Goal: Task Accomplishment & Management: Use online tool/utility

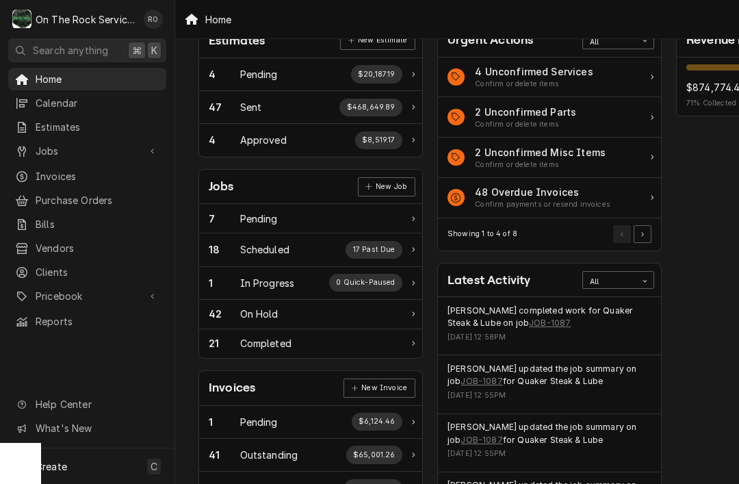
scroll to position [81, 1]
click at [529, 325] on link "JOB-1087" at bounding box center [550, 322] width 42 height 12
click at [472, 382] on link "JOB-1087" at bounding box center [481, 380] width 42 height 12
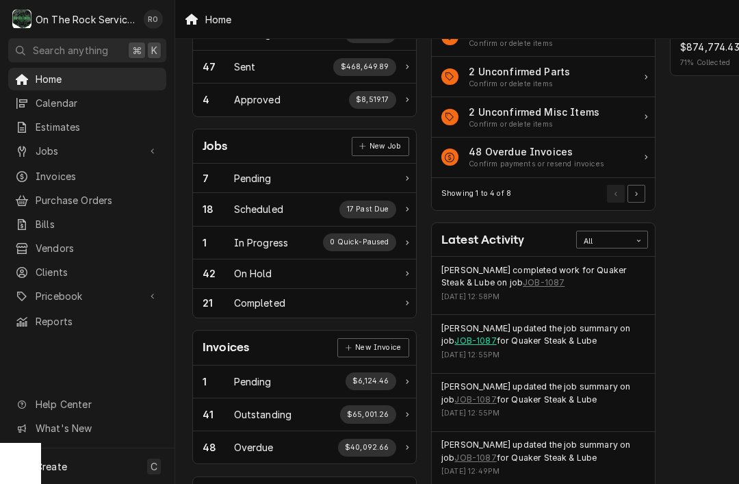
click at [469, 336] on link "JOB-1087" at bounding box center [475, 340] width 42 height 12
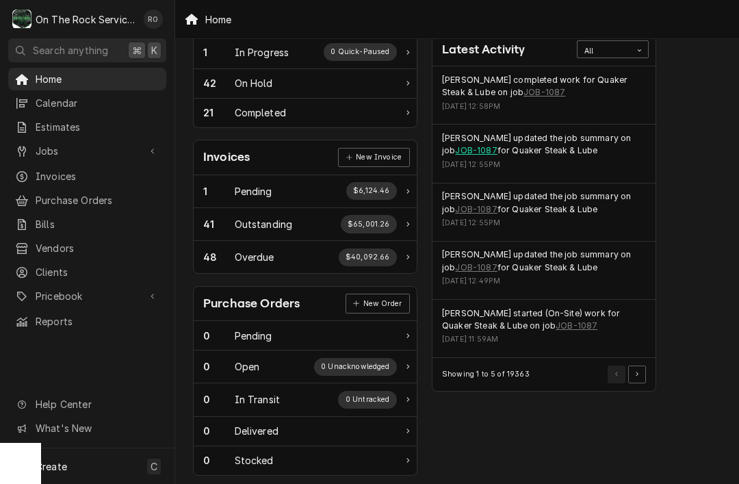
scroll to position [312, 6]
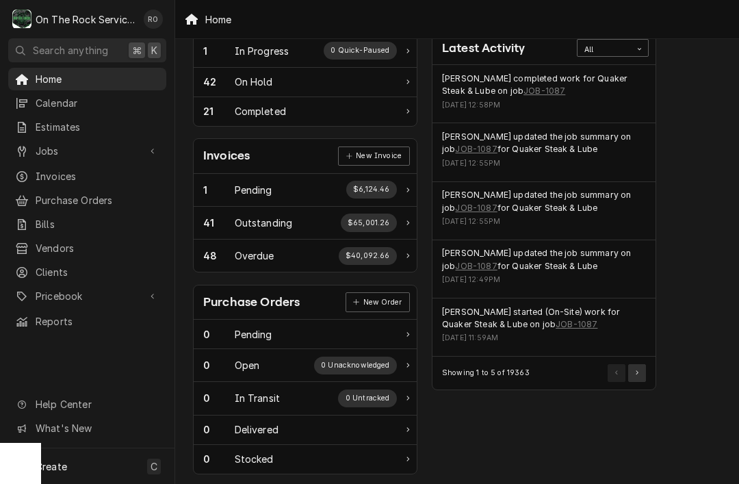
click at [638, 364] on button "Pagination Controls" at bounding box center [637, 373] width 18 height 18
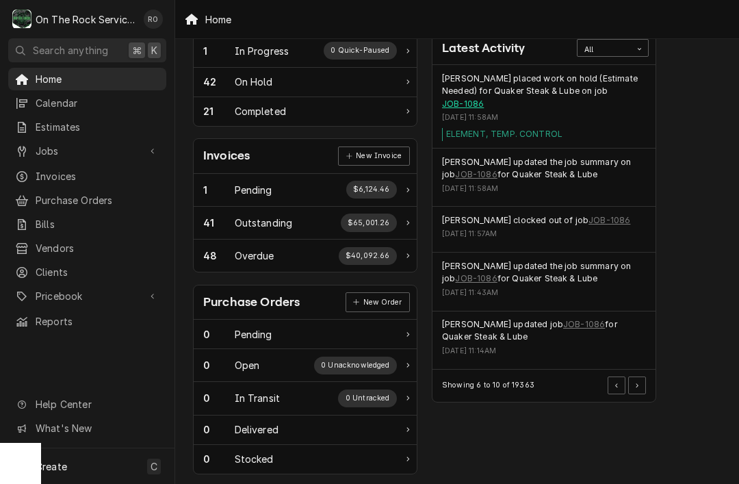
click at [482, 98] on link "JOB-1086" at bounding box center [463, 104] width 42 height 12
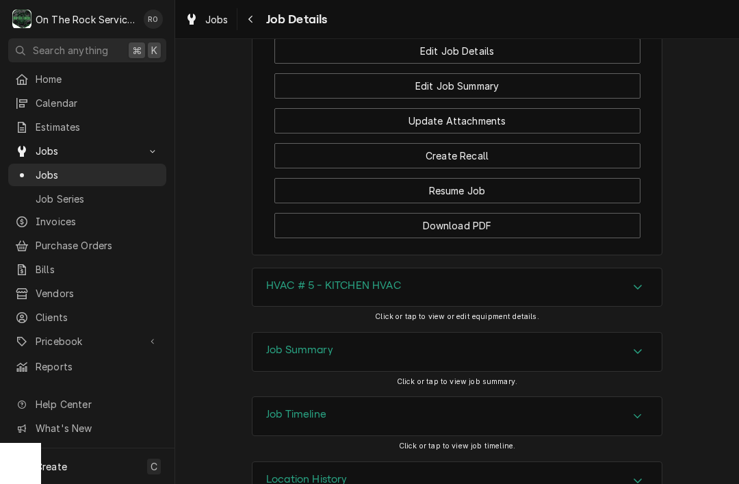
scroll to position [1585, 0]
click at [634, 346] on icon "Accordion Header" at bounding box center [638, 351] width 10 height 11
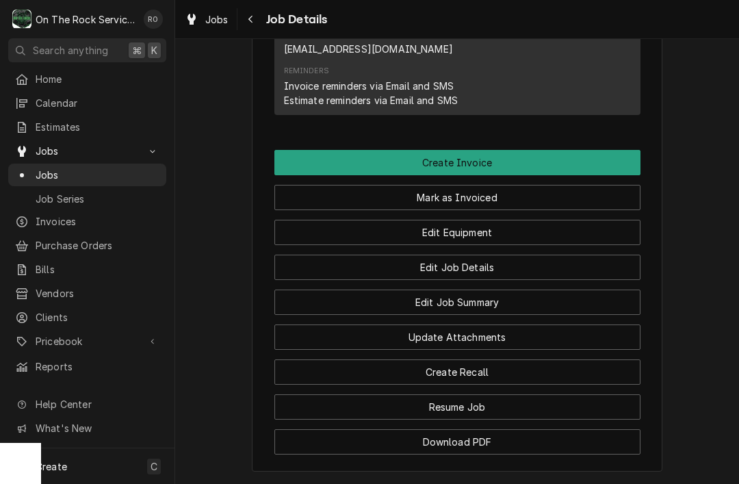
scroll to position [1322, 0]
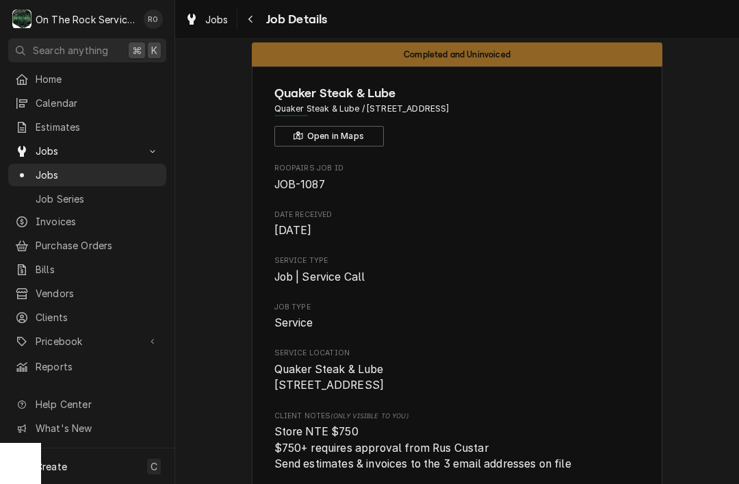
scroll to position [1, 0]
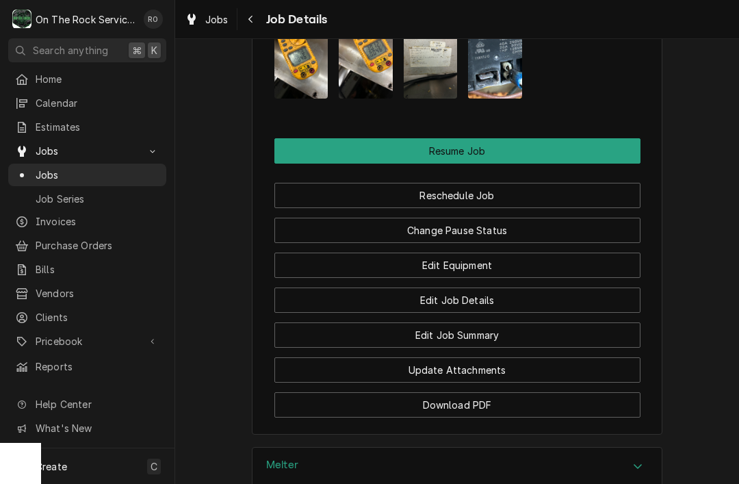
scroll to position [1696, 0]
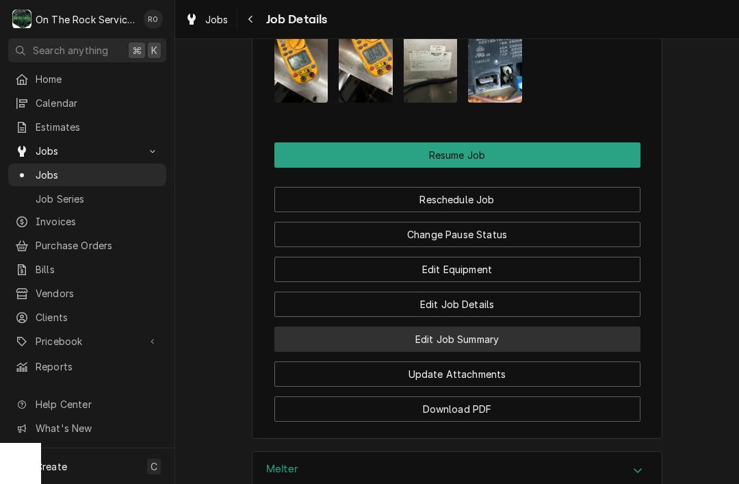
click at [602, 326] on button "Edit Job Summary" at bounding box center [457, 338] width 366 height 25
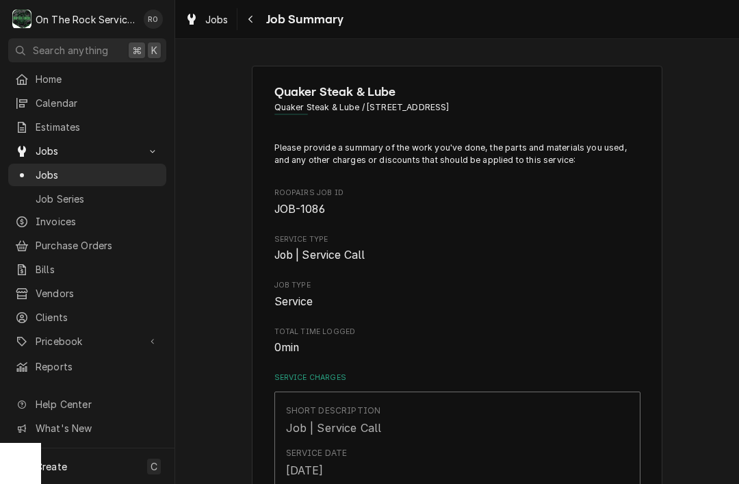
type textarea "x"
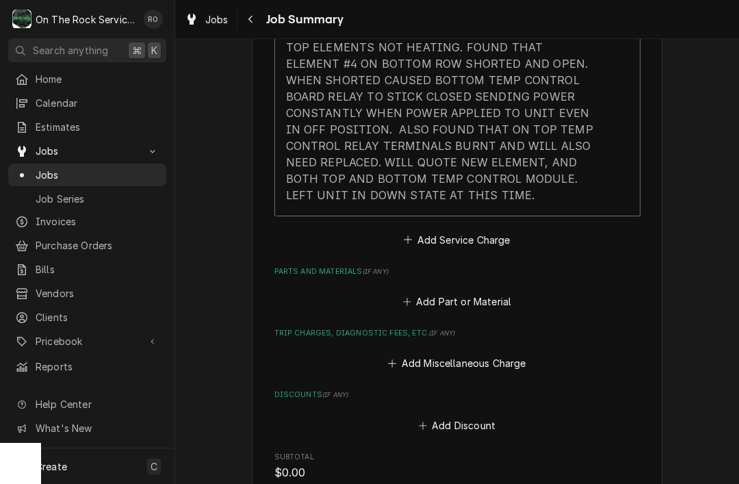
scroll to position [657, 0]
click at [496, 352] on button "Add Miscellaneous Charge" at bounding box center [457, 361] width 142 height 19
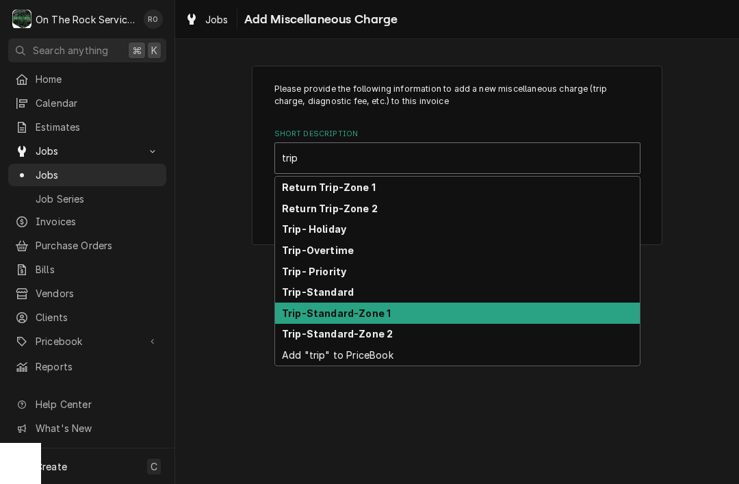
type input "trip"
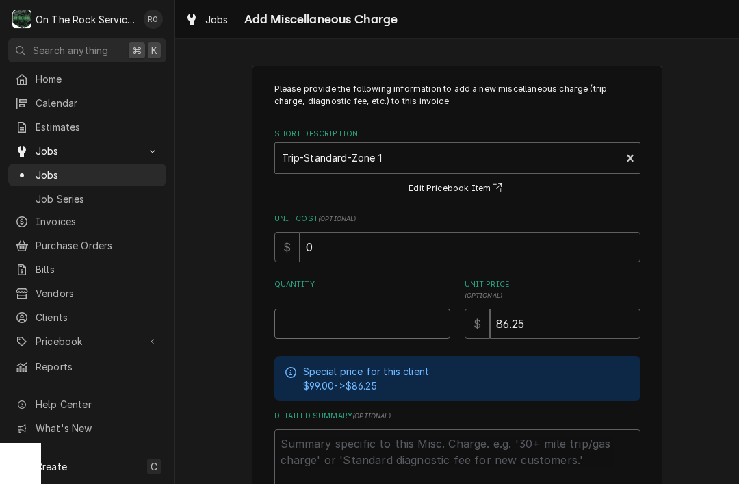
click at [403, 324] on input "Quantity" at bounding box center [362, 323] width 176 height 30
type textarea "x"
type input "1"
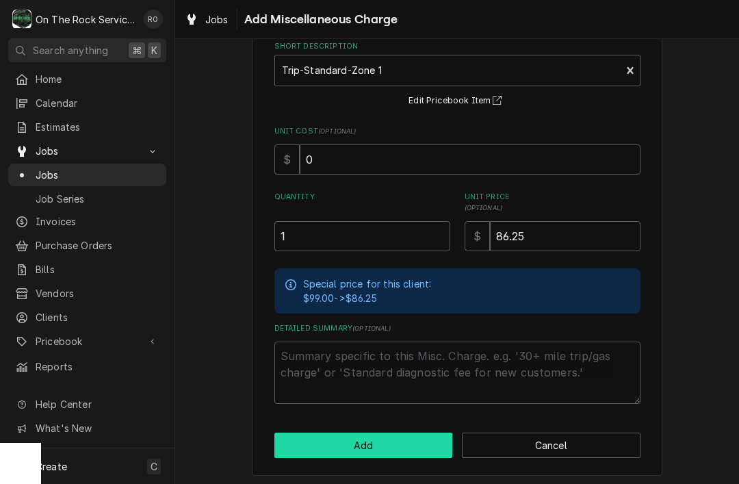
click at [425, 434] on button "Add" at bounding box center [363, 444] width 179 height 25
type textarea "x"
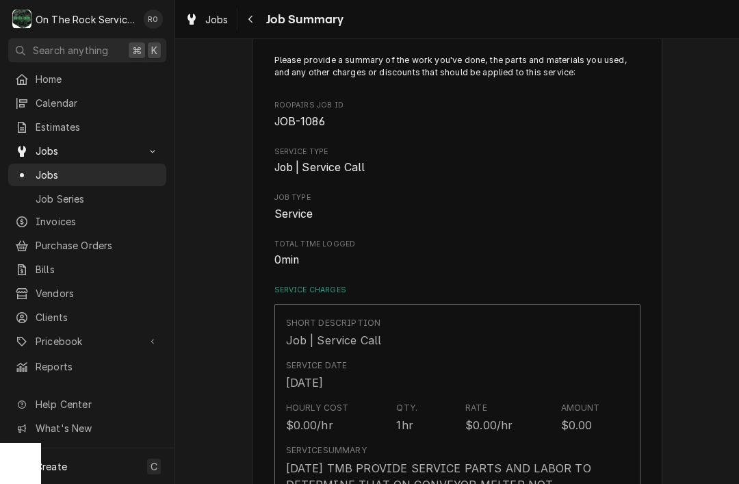
scroll to position [657, 0]
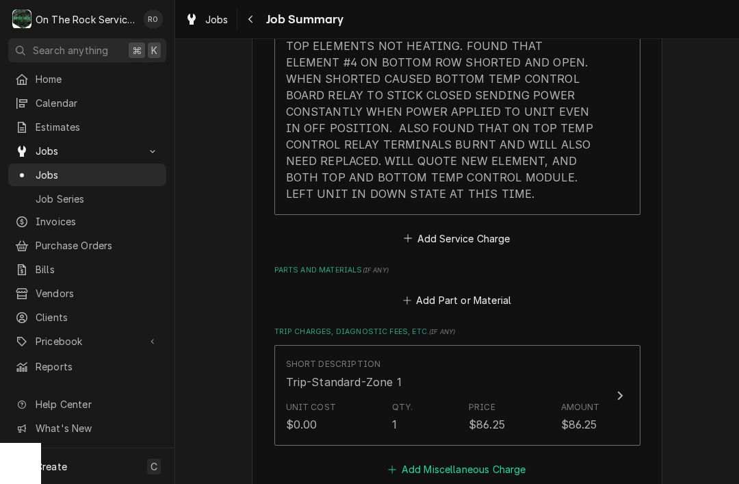
click at [469, 459] on button "Add Miscellaneous Charge" at bounding box center [457, 468] width 142 height 19
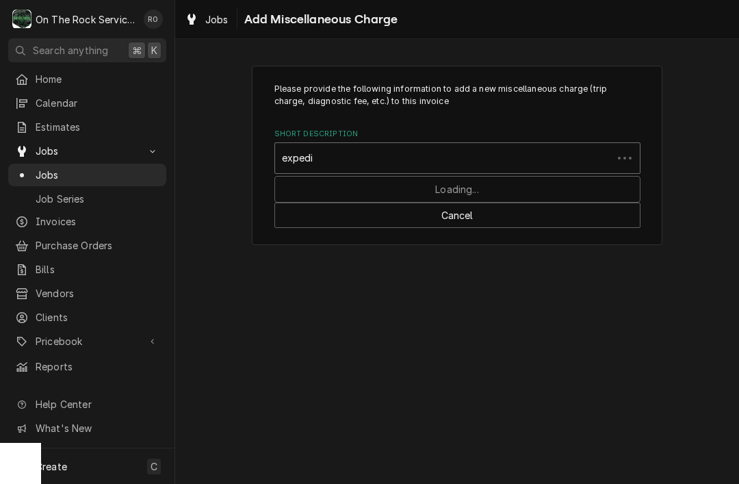
type input "expedited"
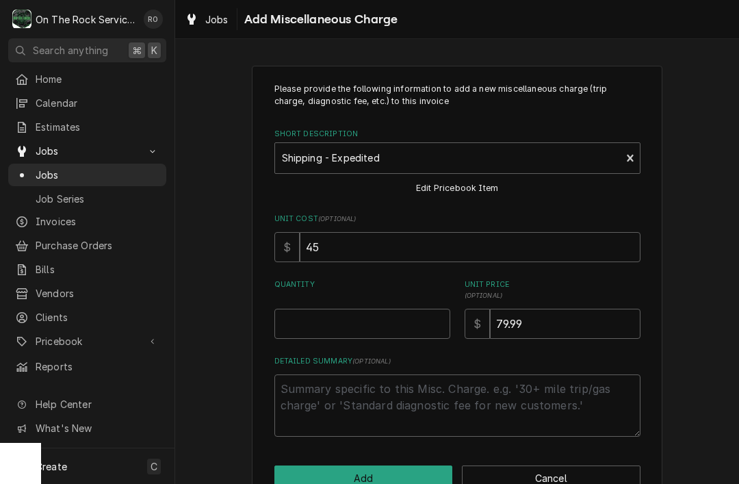
type textarea "x"
click at [415, 321] on input "Quantity" at bounding box center [362, 323] width 176 height 30
type input "1"
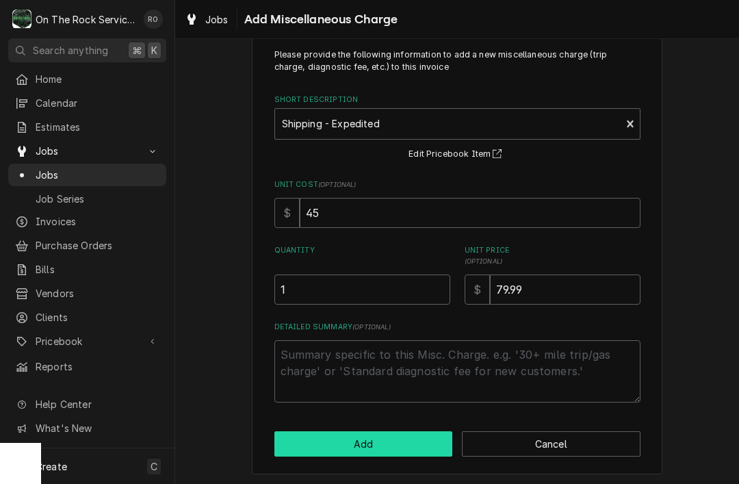
click at [438, 440] on button "Add" at bounding box center [363, 443] width 179 height 25
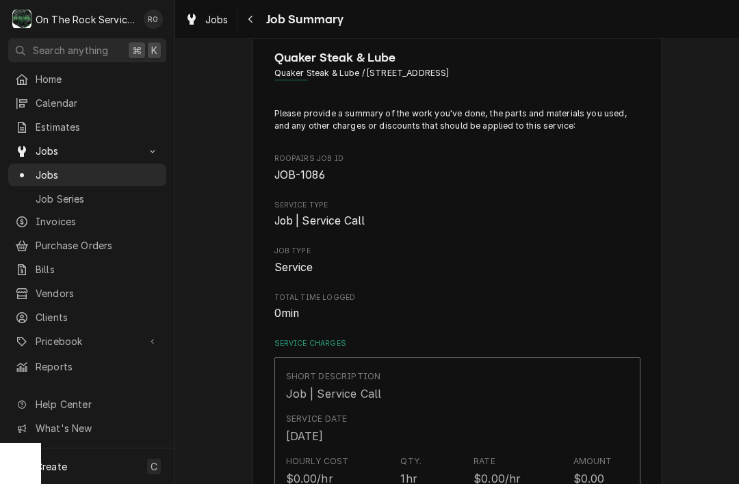
type textarea "x"
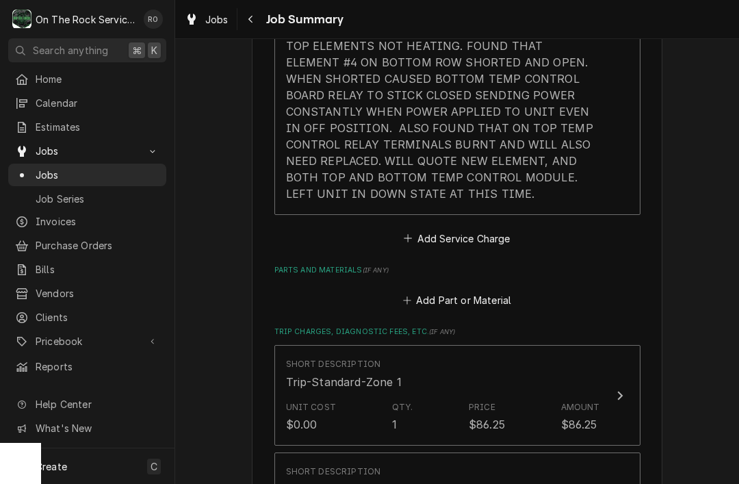
scroll to position [645, 0]
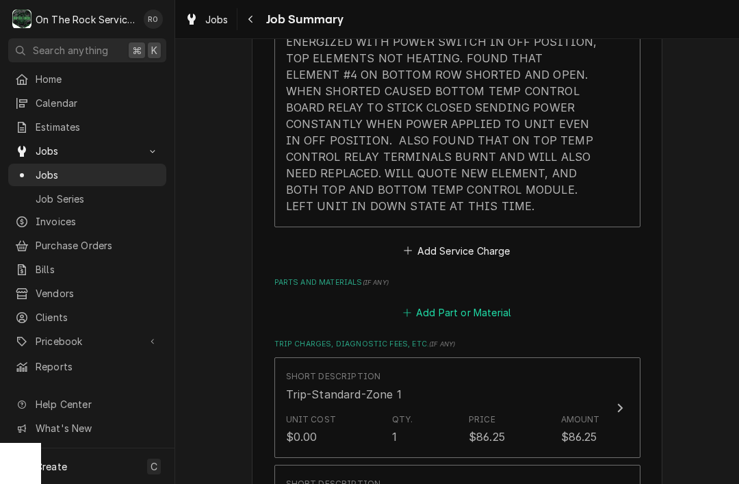
click at [484, 303] on button "Add Part or Material" at bounding box center [456, 312] width 113 height 19
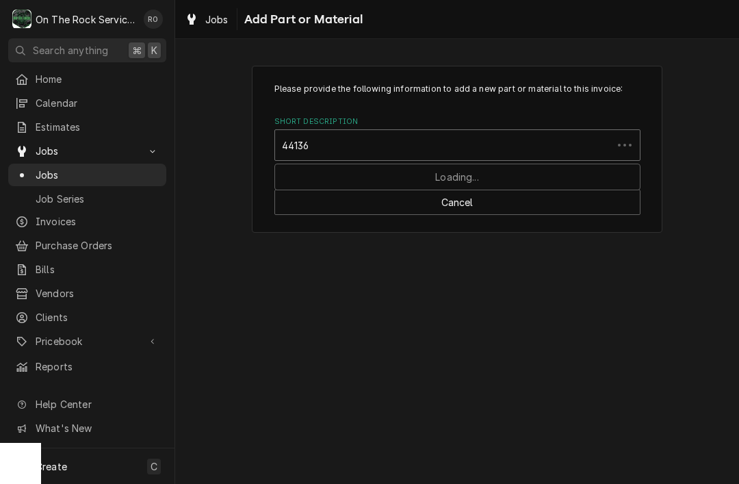
type input "441368"
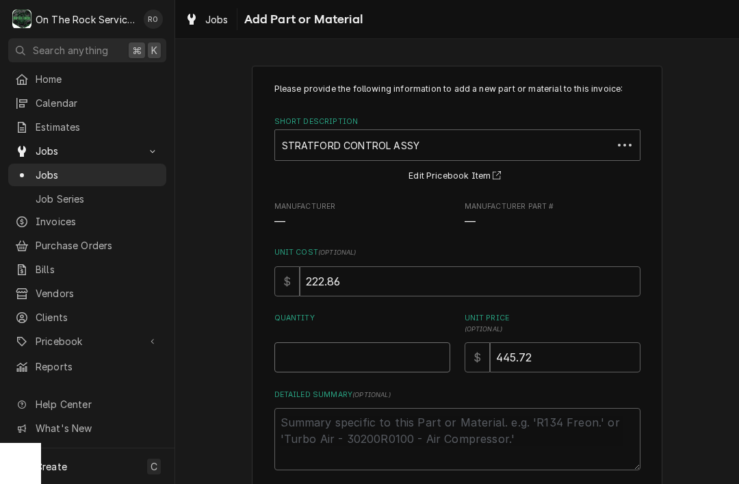
click at [389, 369] on input "Quantity" at bounding box center [362, 357] width 176 height 30
click at [393, 349] on input "Quantity" at bounding box center [362, 357] width 176 height 30
type textarea "x"
type input "2"
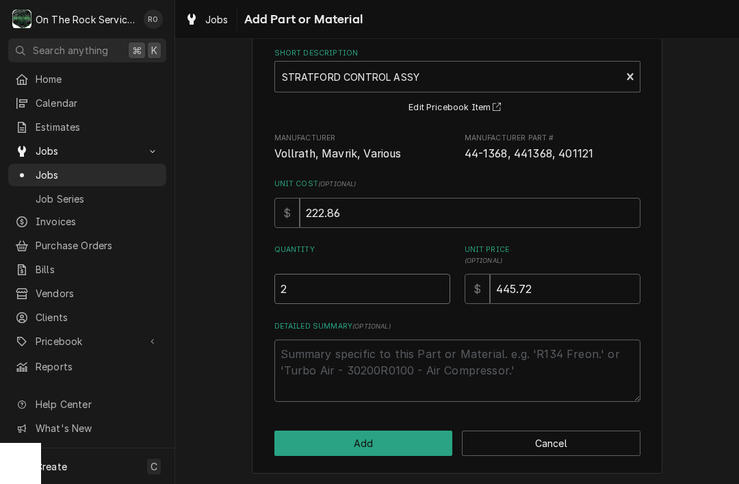
scroll to position [67, 0]
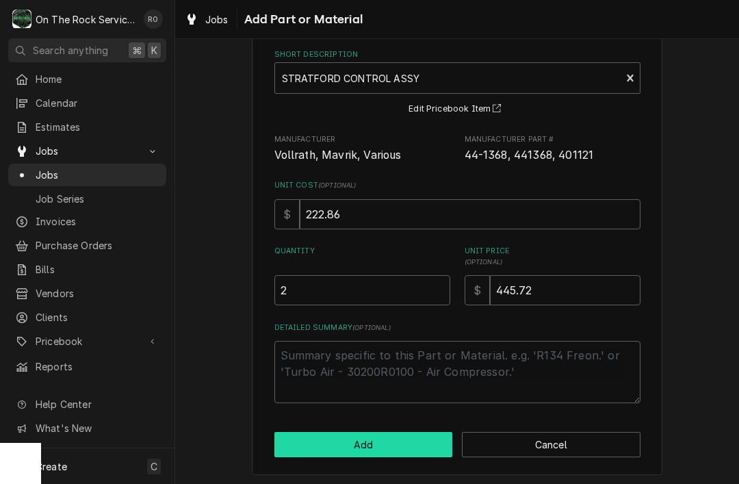
click at [440, 437] on button "Add" at bounding box center [363, 444] width 179 height 25
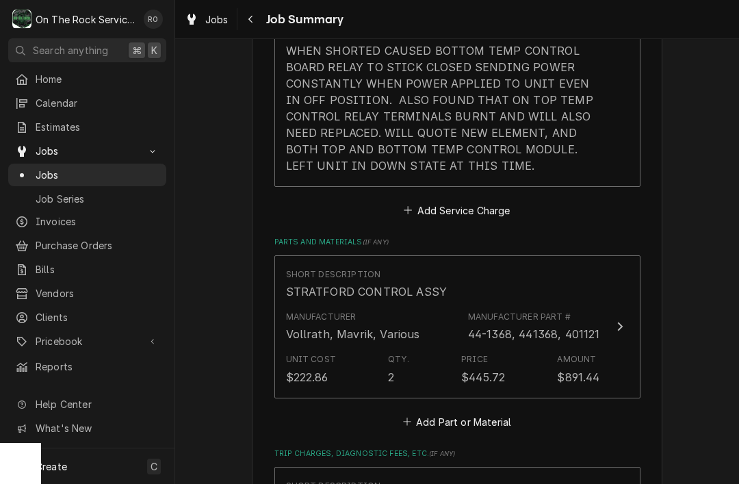
scroll to position [687, 0]
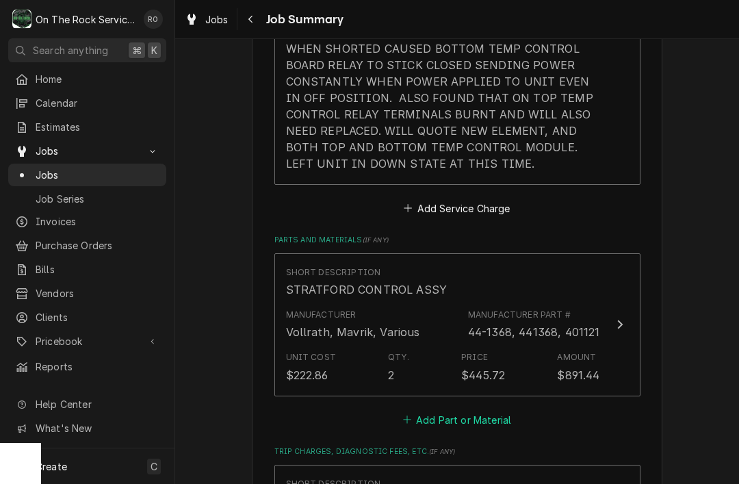
click at [495, 410] on button "Add Part or Material" at bounding box center [456, 419] width 113 height 19
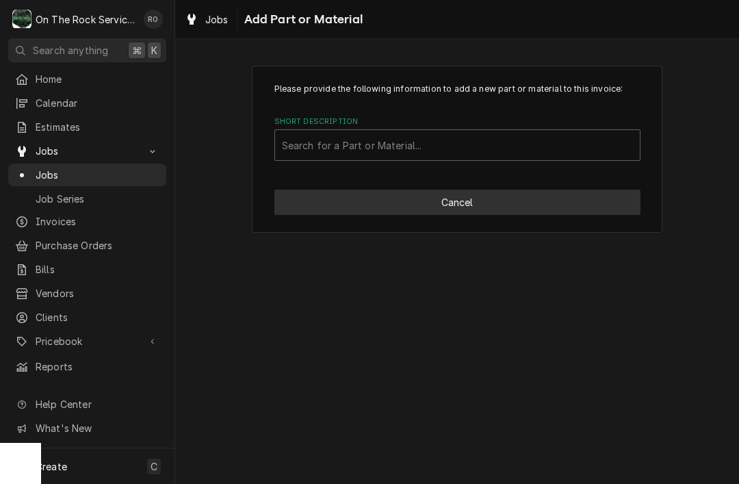
click at [564, 191] on button "Cancel" at bounding box center [457, 201] width 366 height 25
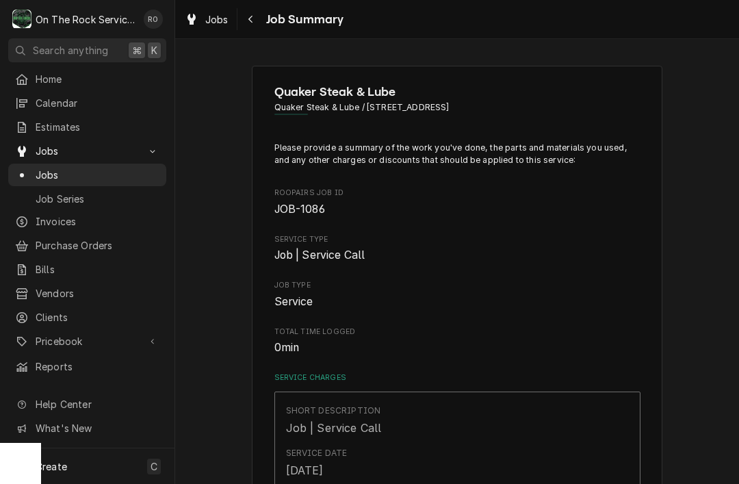
type textarea "x"
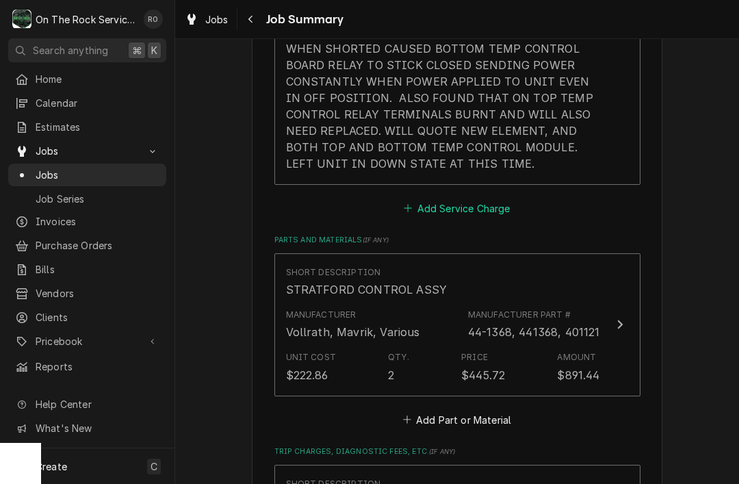
click at [501, 198] on button "Add Service Charge" at bounding box center [457, 207] width 111 height 19
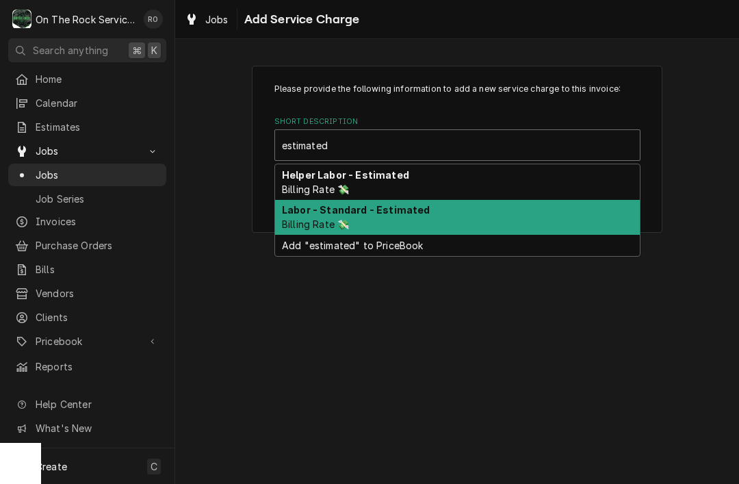
type input "estimated"
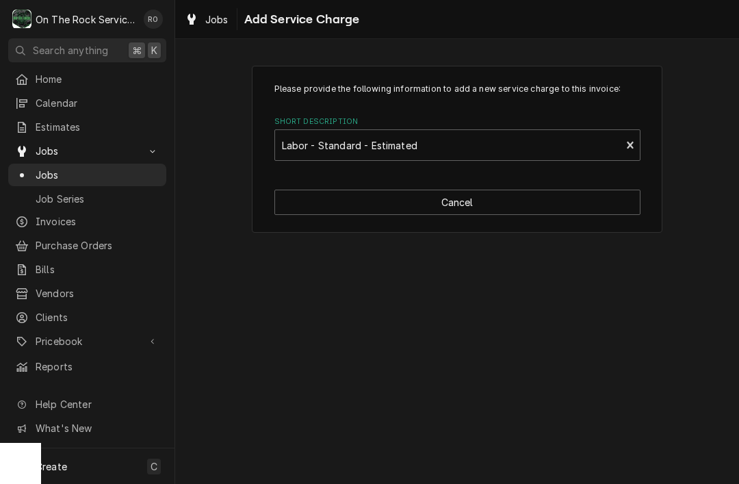
type textarea "x"
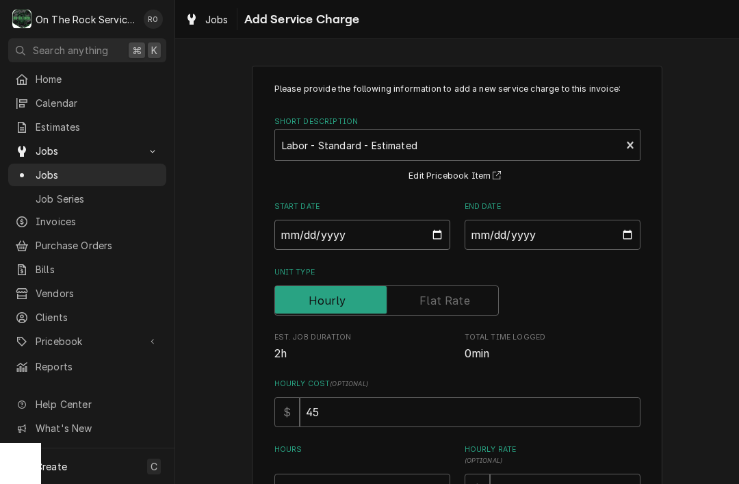
click at [391, 235] on input "Start Date" at bounding box center [362, 235] width 176 height 30
type input "2025-09-22"
type textarea "x"
click at [558, 241] on input "End Date" at bounding box center [552, 235] width 176 height 30
type input "2025-09-22"
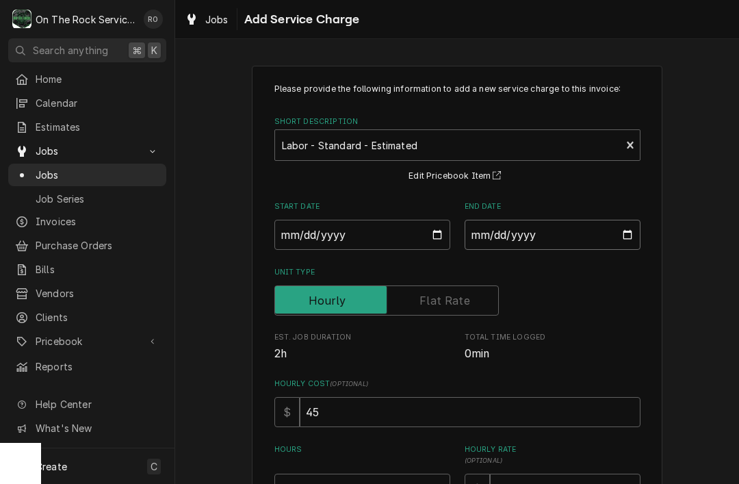
type textarea "x"
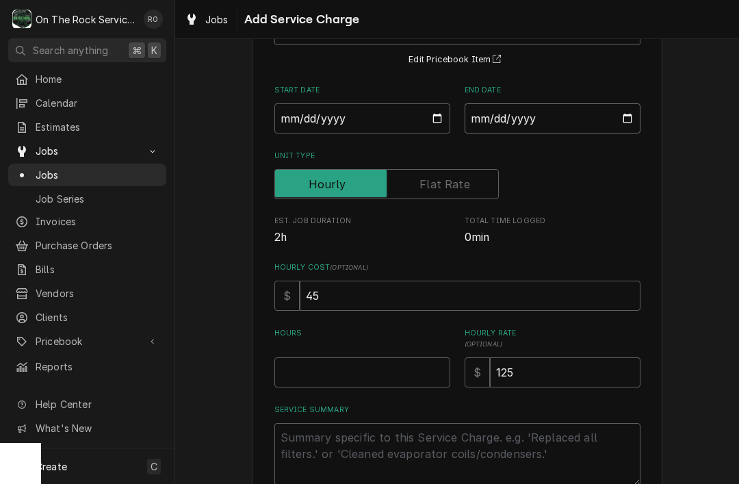
scroll to position [122, 0]
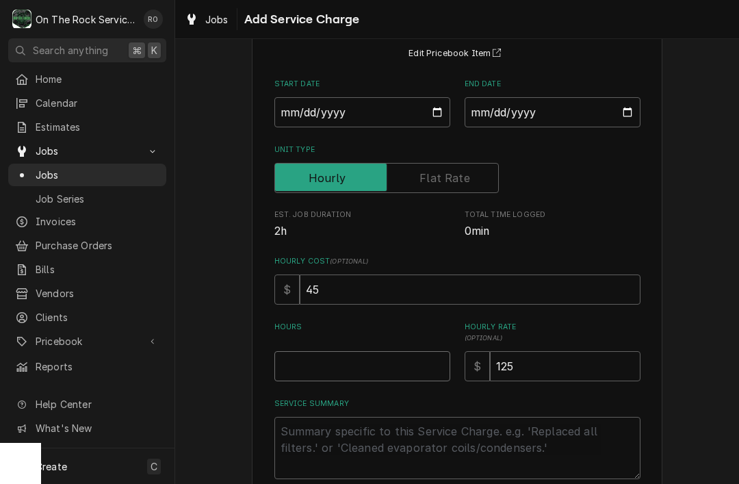
click at [420, 358] on input "Hours" at bounding box center [362, 366] width 176 height 30
type input "3"
type textarea "x"
type input "3"
click at [381, 368] on input "3" at bounding box center [362, 366] width 176 height 30
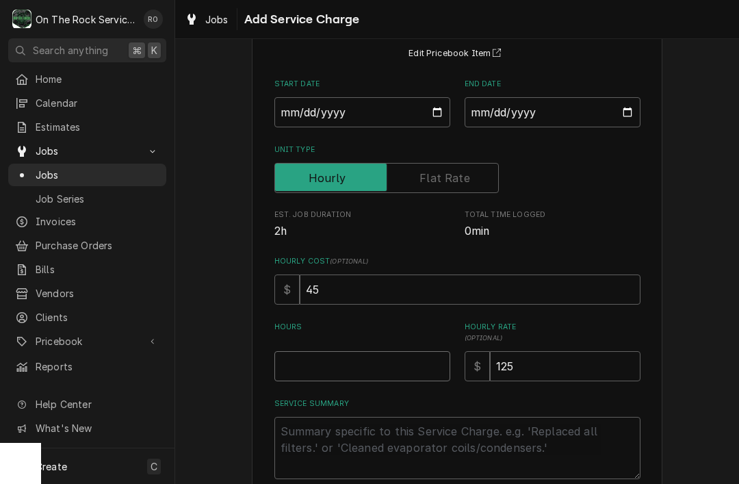
type textarea "x"
type input "2"
type textarea "x"
type input "12"
type textarea "x"
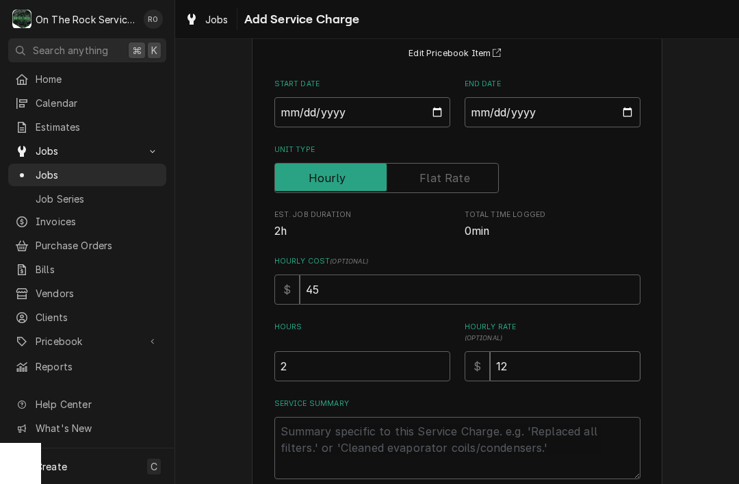
type input "1"
type textarea "x"
type input "11"
type textarea "x"
type input "115"
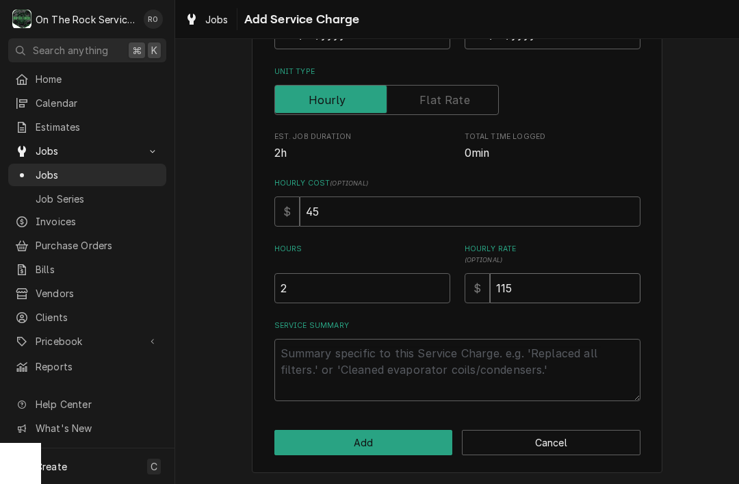
scroll to position [200, 0]
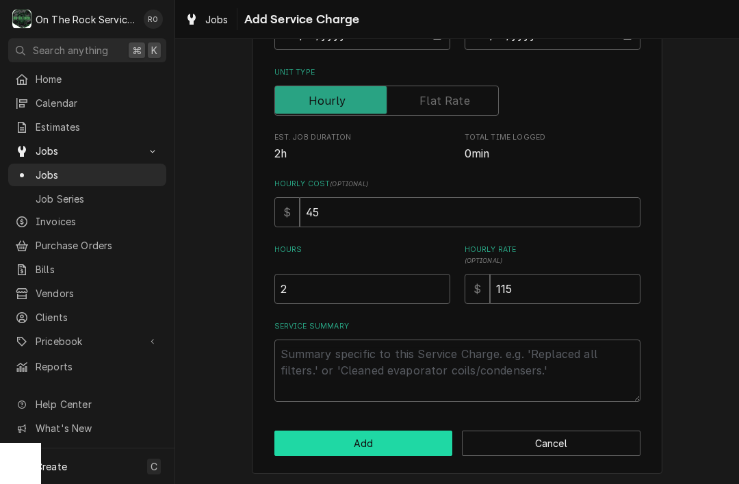
click at [428, 432] on button "Add" at bounding box center [363, 442] width 179 height 25
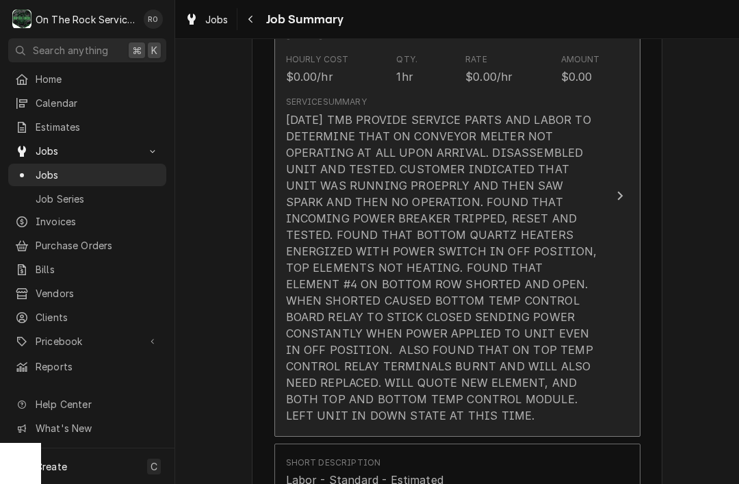
click at [607, 287] on button "Short Description Job | Service Call Service Date Sep 22, 2025 Hourly Cost $0.0…" at bounding box center [457, 196] width 366 height 481
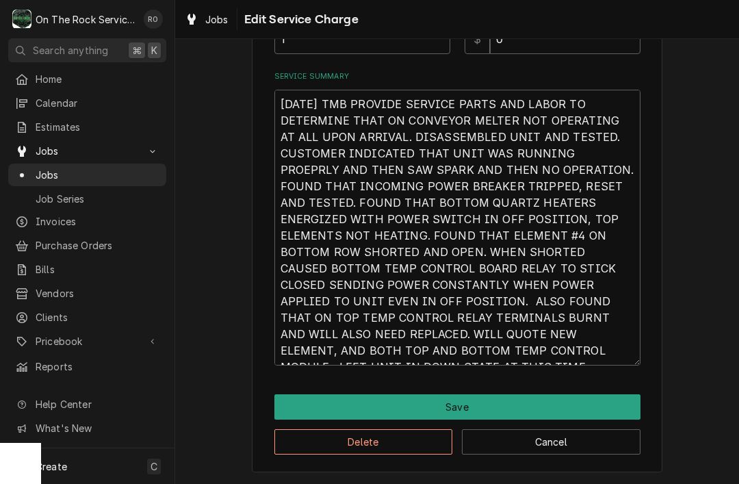
scroll to position [449, 0]
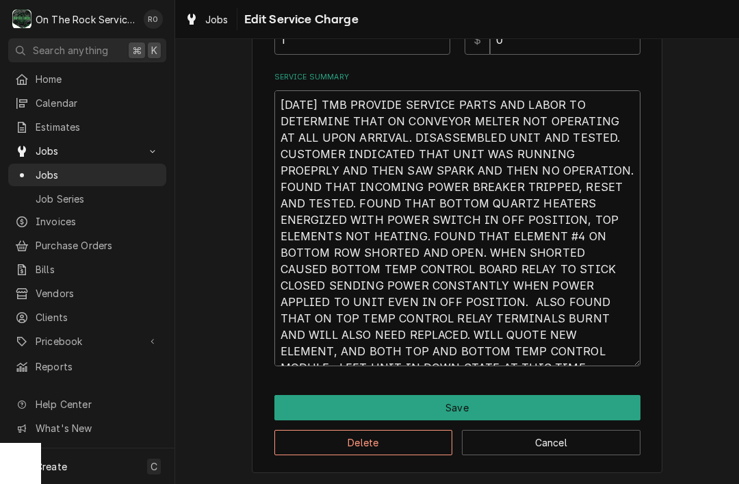
click at [623, 350] on textarea "9/22/25 TMB PROVIDE SERVICE PARTS AND LABOR TO DETERMINE THAT ON CONVEYOR MELTE…" at bounding box center [457, 228] width 366 height 276
click at [626, 345] on textarea "9/22/25 TMB PROVIDE SERVICE PARTS AND LABOR TO DETERMINE THAT ON CONVEYOR MELTE…" at bounding box center [457, 228] width 366 height 276
click at [632, 350] on textarea "9/22/25 TMB PROVIDE SERVICE PARTS AND LABOR TO DETERMINE THAT ON CONVEYOR MELTE…" at bounding box center [457, 228] width 366 height 276
click at [633, 347] on textarea "9/22/25 TMB PROVIDE SERVICE PARTS AND LABOR TO DETERMINE THAT ON CONVEYOR MELTE…" at bounding box center [457, 228] width 366 height 276
type textarea "x"
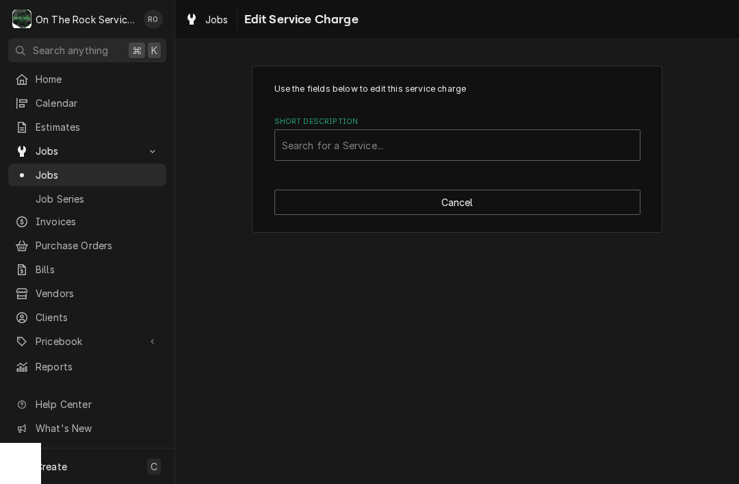
scroll to position [0, 0]
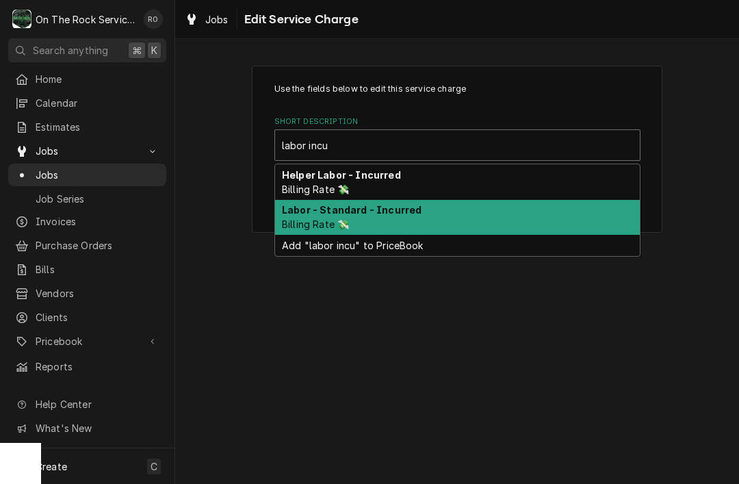
type input "labor incu"
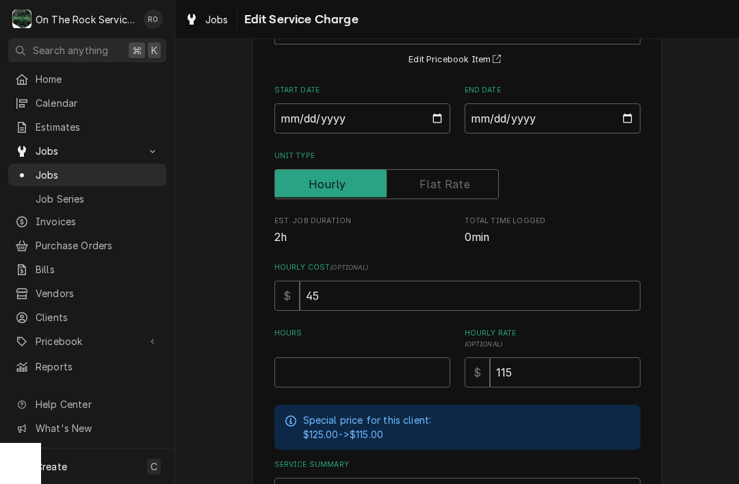
scroll to position [118, 0]
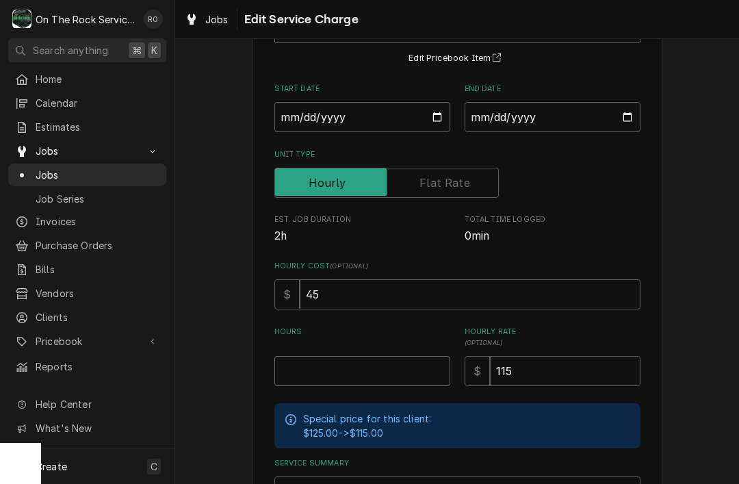
click at [368, 381] on input "Hours" at bounding box center [362, 371] width 176 height 30
type textarea "x"
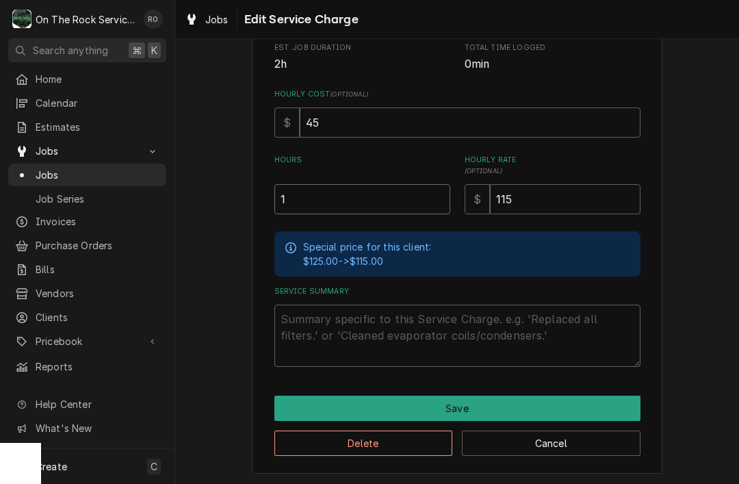
scroll to position [289, 0]
type input "1"
click at [388, 332] on textarea "Service Summary" at bounding box center [457, 336] width 366 height 62
click at [367, 334] on textarea "Service Summary" at bounding box center [457, 336] width 366 height 62
paste textarea "9/22/25 TMB PROVIDE SERVICE PARTS AND LABOR TO DETERMINE THAT ON CONVEYOR MELTE…"
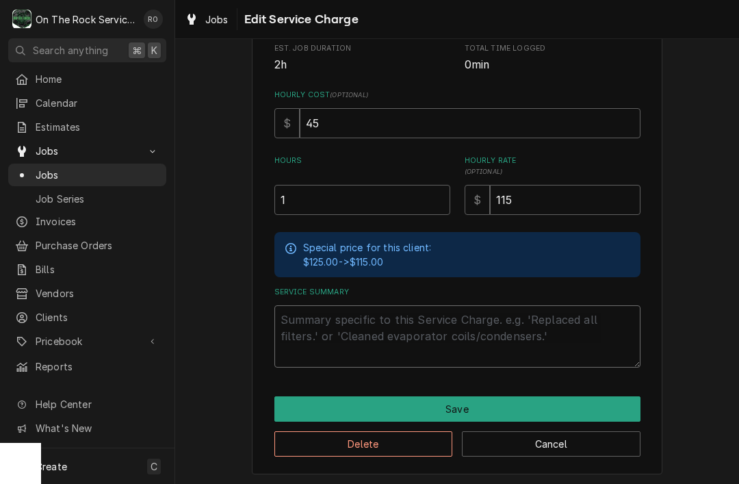
type textarea "x"
type textarea "9/22/25 TMB PROVIDE SERVICE PARTS AND LABOR TO DETERMINE THAT ON CONVEYOR MELTE…"
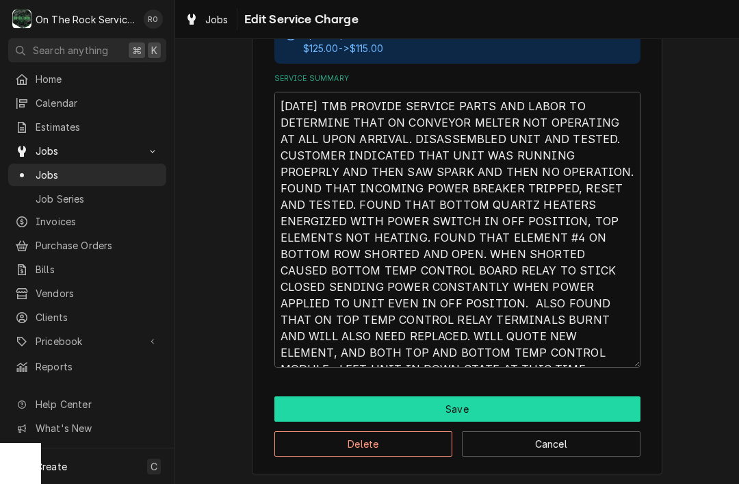
click at [544, 412] on button "Save" at bounding box center [457, 408] width 366 height 25
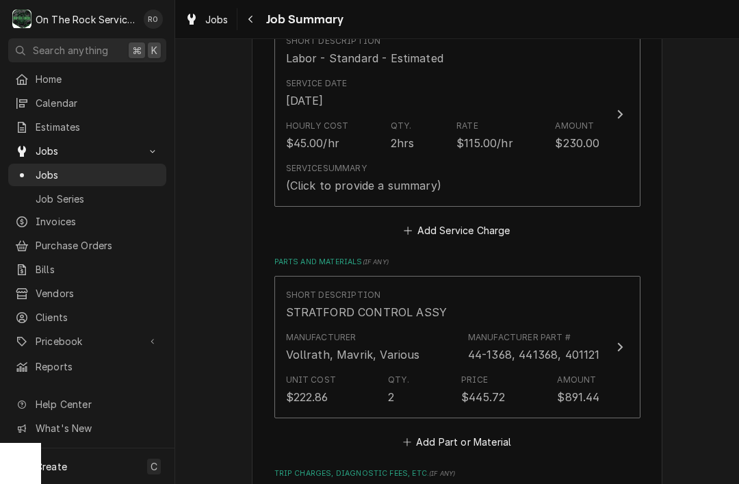
scroll to position [865, 0]
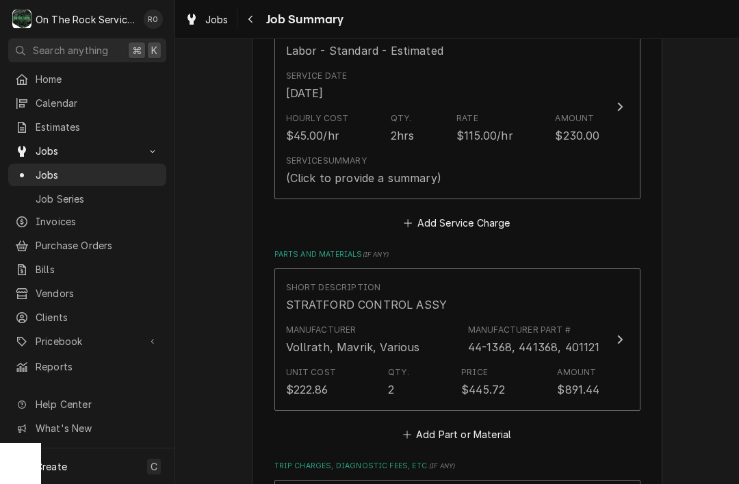
type textarea "x"
click at [476, 432] on div "Please provide a summary of the work you've done, the parts and materials you u…" at bounding box center [457, 173] width 366 height 1793
click at [480, 425] on button "Add Part or Material" at bounding box center [456, 434] width 113 height 19
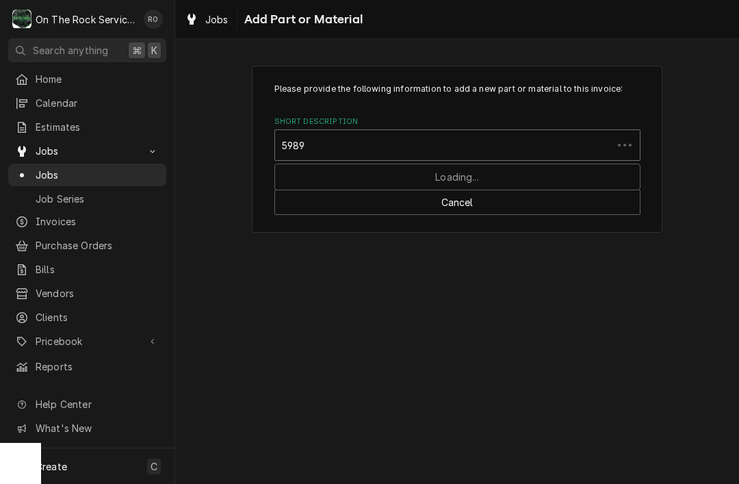
type input "59897"
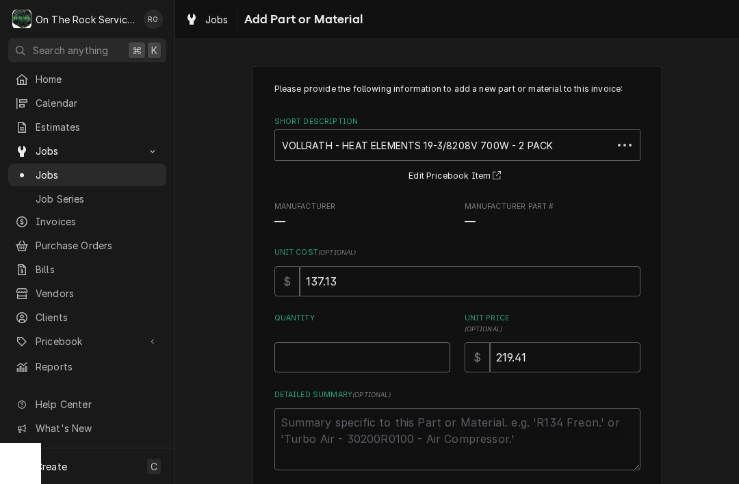
click at [425, 357] on input "Quantity" at bounding box center [362, 357] width 176 height 30
type textarea "x"
type input "1"
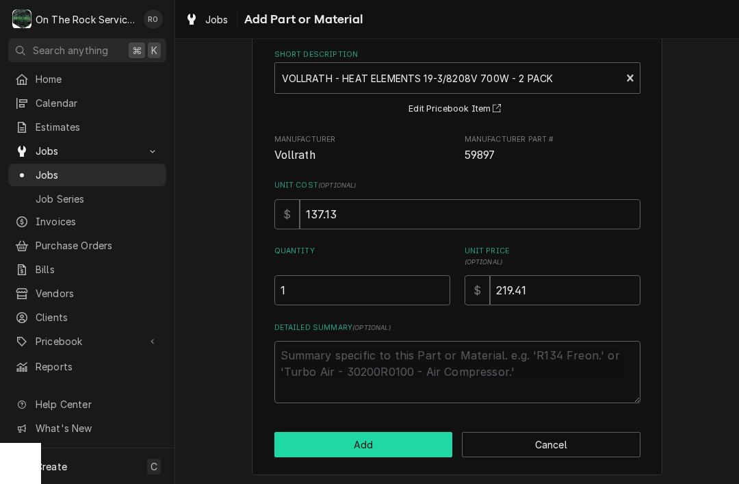
click at [436, 435] on button "Add" at bounding box center [363, 444] width 179 height 25
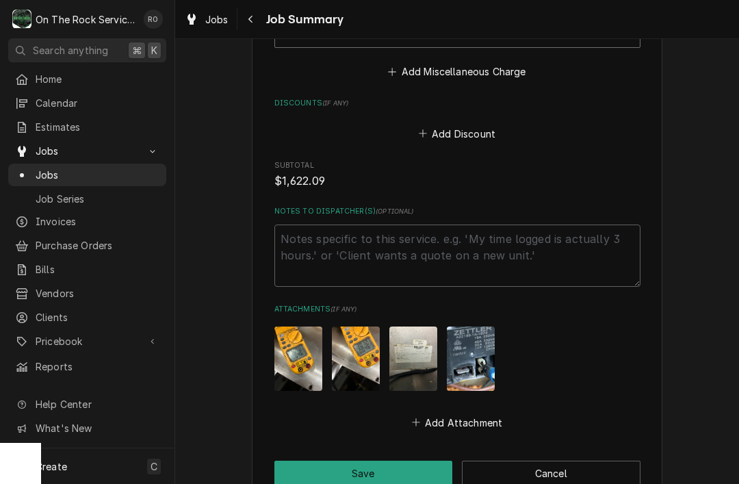
scroll to position [1684, 0]
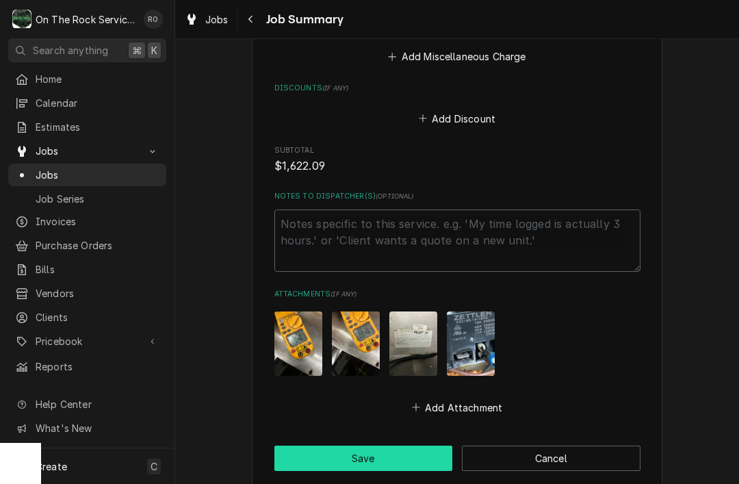
click at [386, 445] on button "Save" at bounding box center [363, 457] width 179 height 25
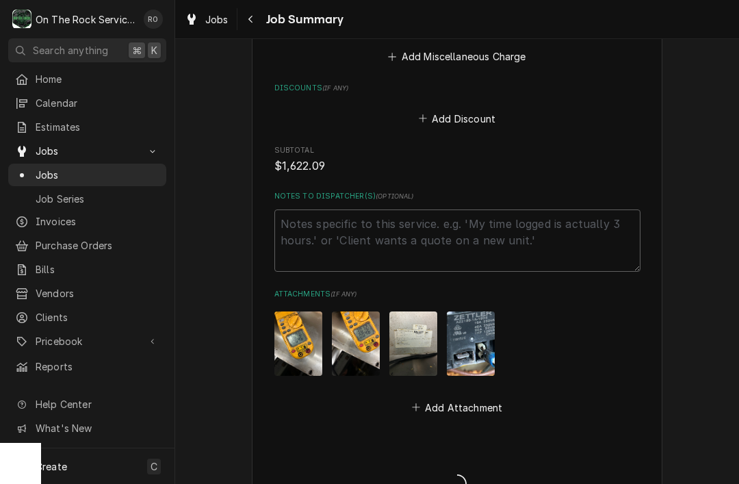
type textarea "x"
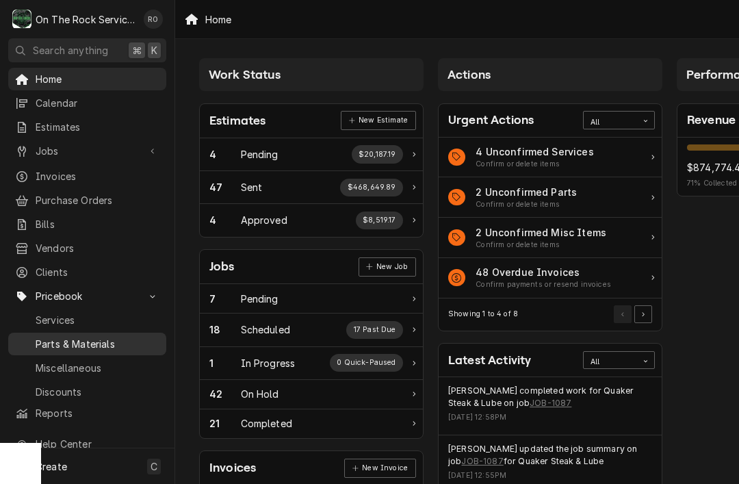
click at [122, 337] on span "Parts & Materials" at bounding box center [98, 344] width 124 height 14
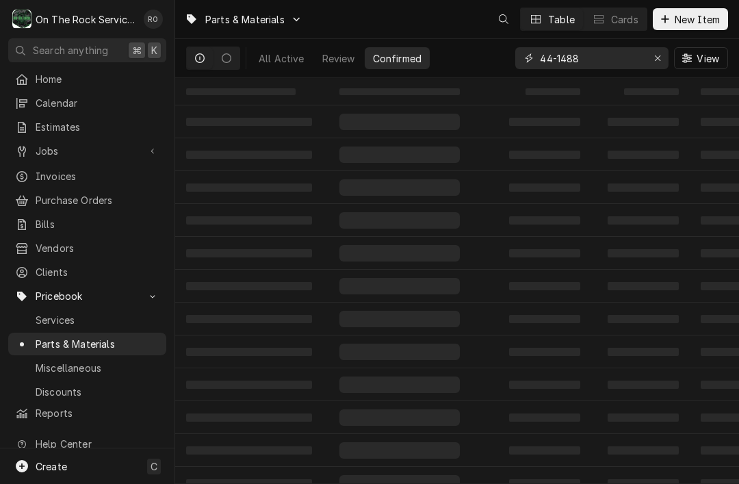
click at [620, 68] on input "44-1488" at bounding box center [591, 58] width 103 height 22
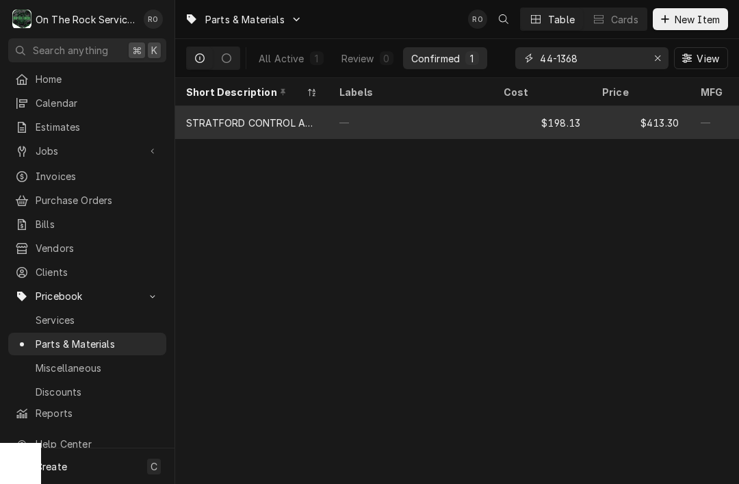
type input "44-1368"
click at [624, 123] on div "$413.30" at bounding box center [640, 122] width 98 height 33
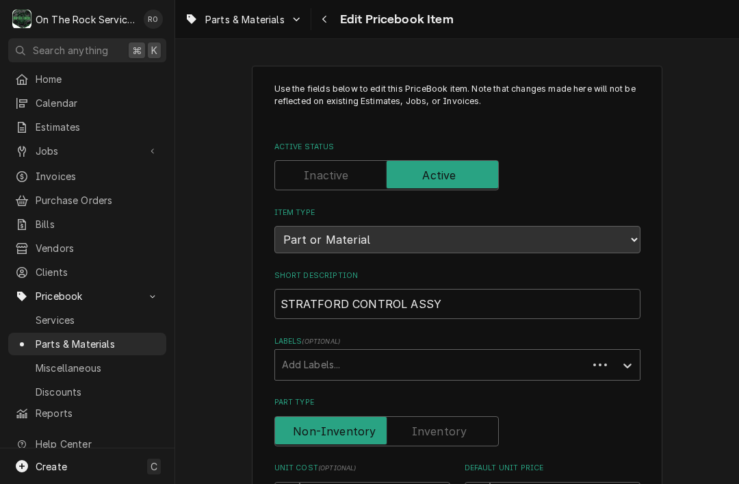
type textarea "x"
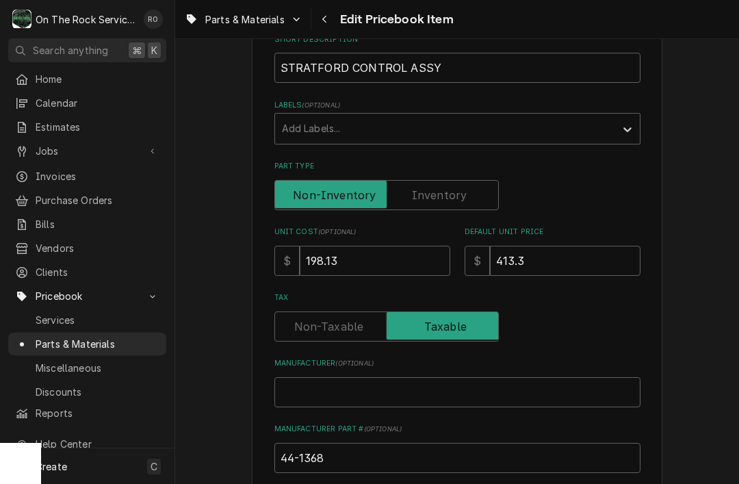
scroll to position [239, 0]
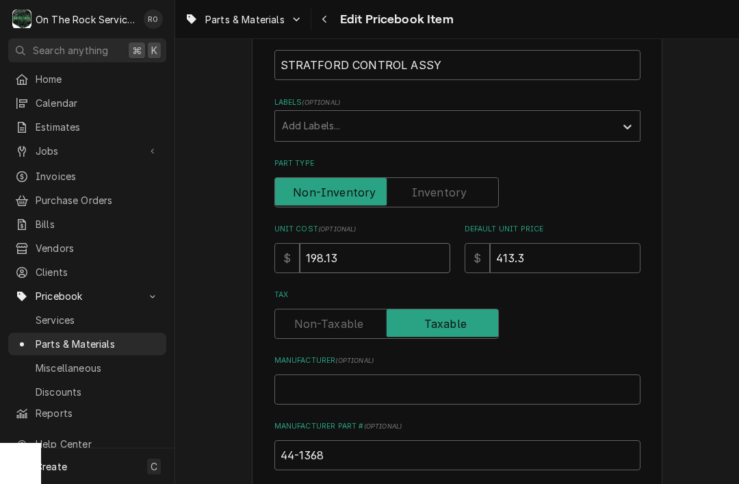
click at [389, 252] on input "198.13" at bounding box center [375, 258] width 150 height 30
type input "198.1"
type textarea "x"
type input "198"
type textarea "x"
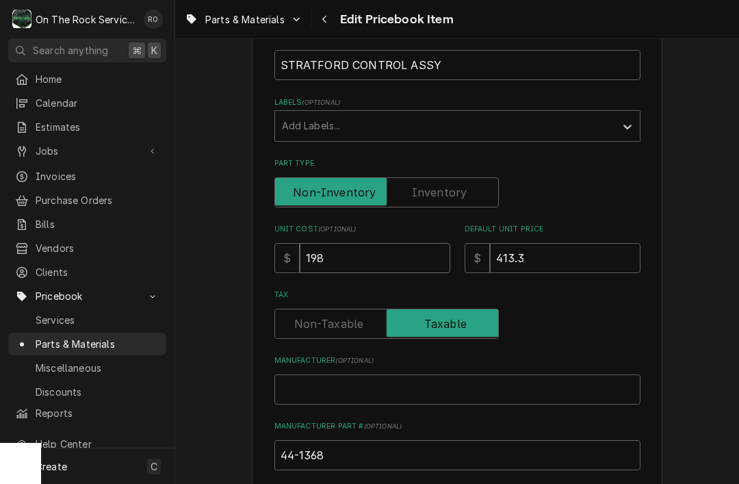
type input "19"
type textarea "x"
type input "1"
type textarea "x"
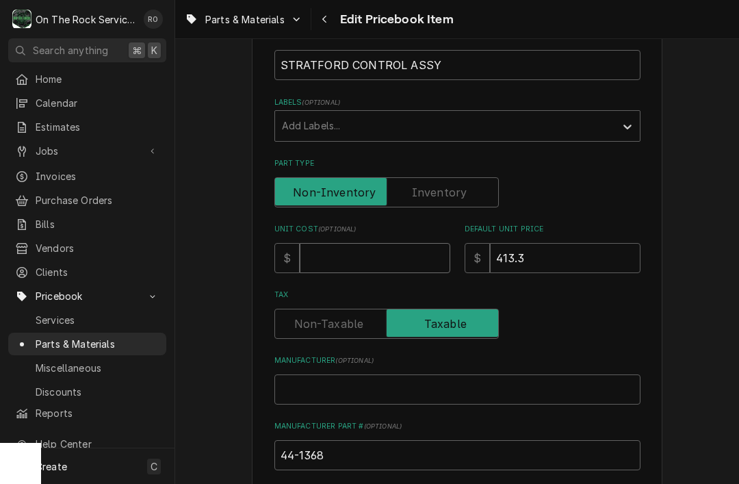
type input "2"
type textarea "x"
type input "22"
type textarea "x"
type input "222"
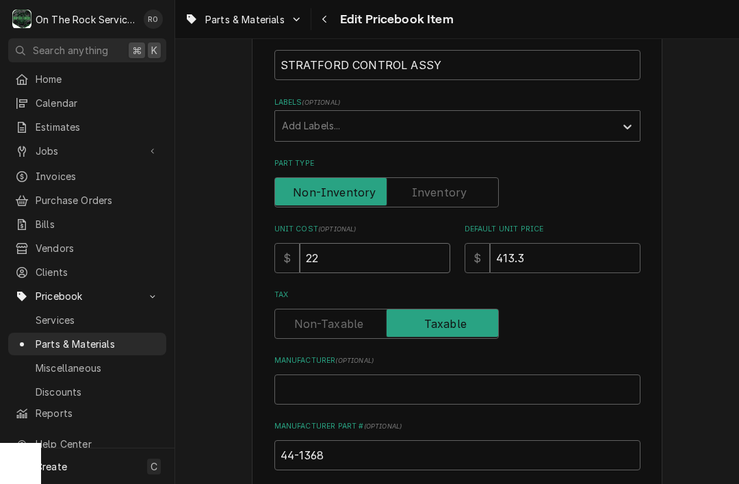
type textarea "x"
type input "222.8"
type textarea "x"
type input "222.86"
type textarea "x"
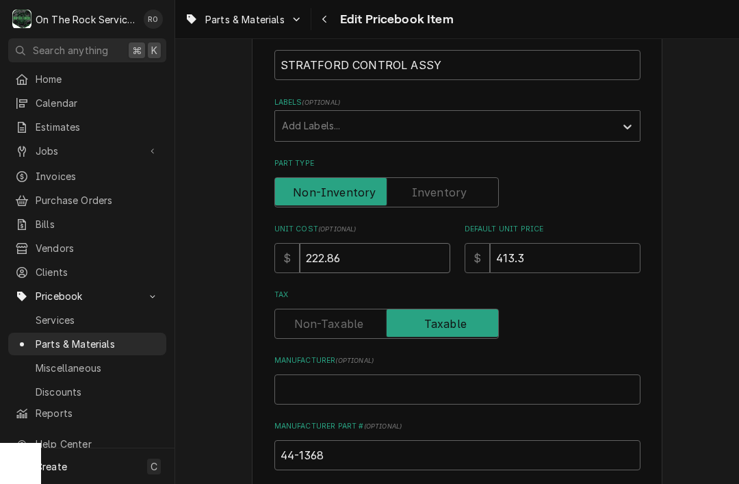
type input "222.86"
type input "413"
type textarea "x"
type input "41"
type textarea "x"
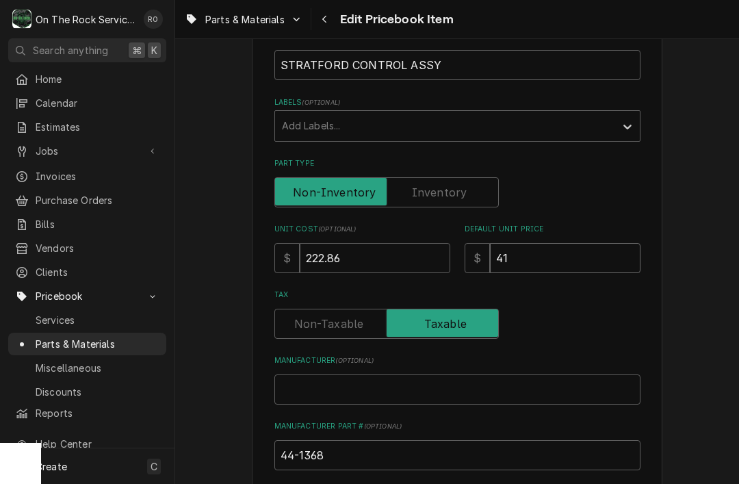
type input "4"
type textarea "x"
type input "4"
type textarea "x"
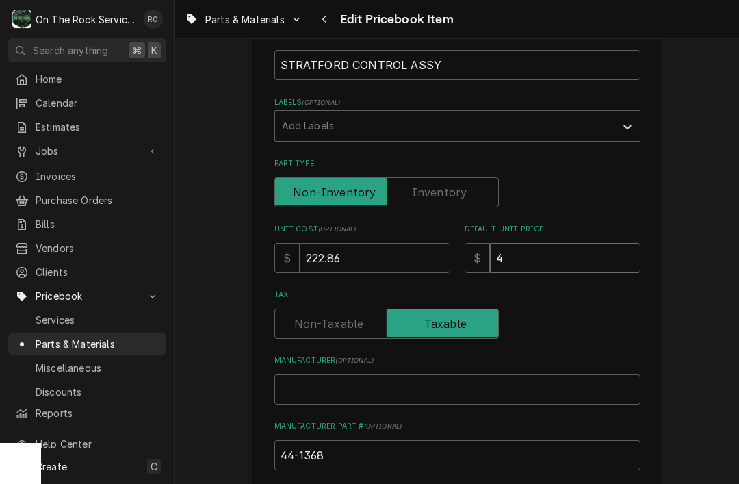
type input "44"
type textarea "x"
type input "445"
type textarea "x"
type input "445.7"
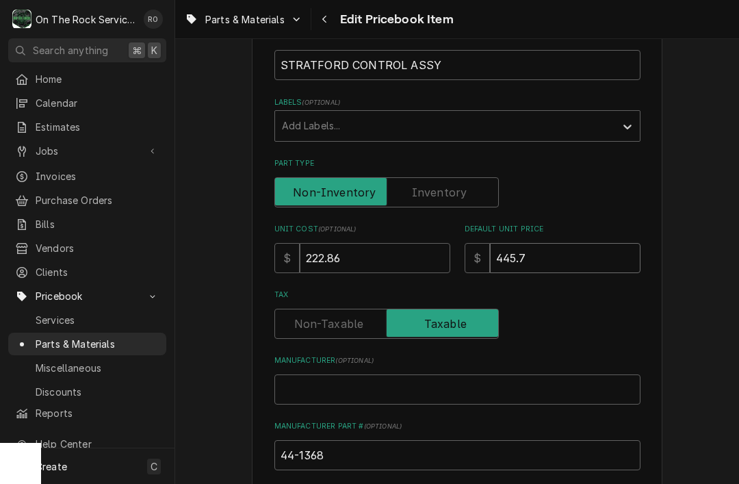
type textarea "x"
type input "445.72"
type textarea "x"
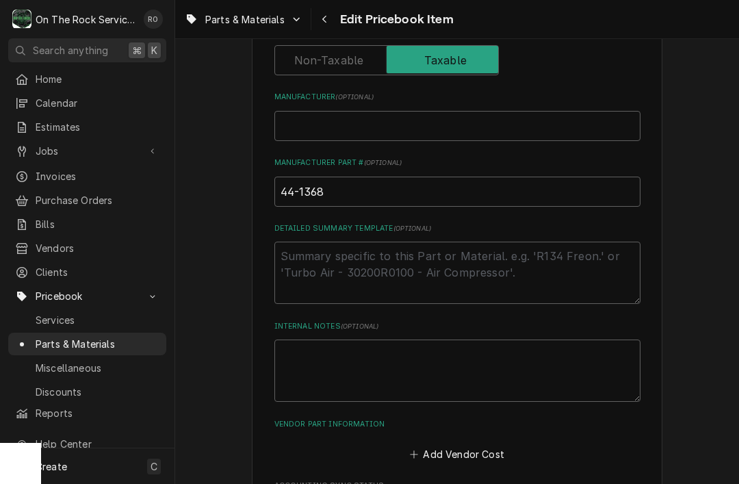
scroll to position [505, 0]
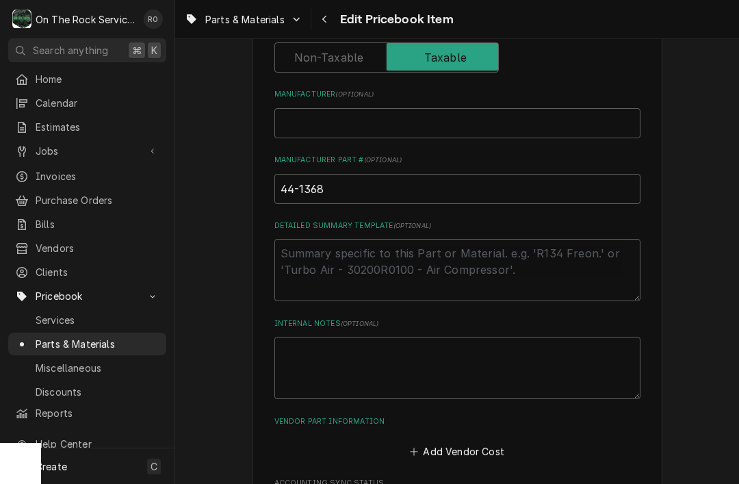
type input "445.72"
click at [560, 174] on input "44-1368" at bounding box center [457, 189] width 366 height 30
type input "44-1368,"
type textarea "x"
type input "44-1368,"
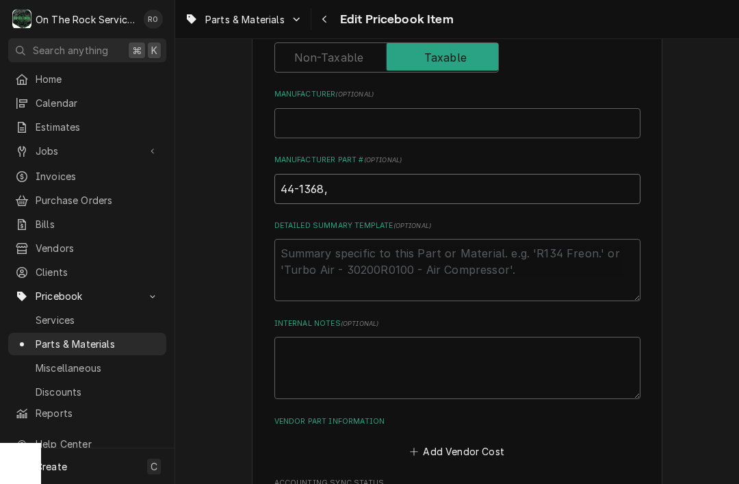
type textarea "x"
type input "44-1368, 4"
type textarea "x"
type input "44-1368, 44"
type textarea "x"
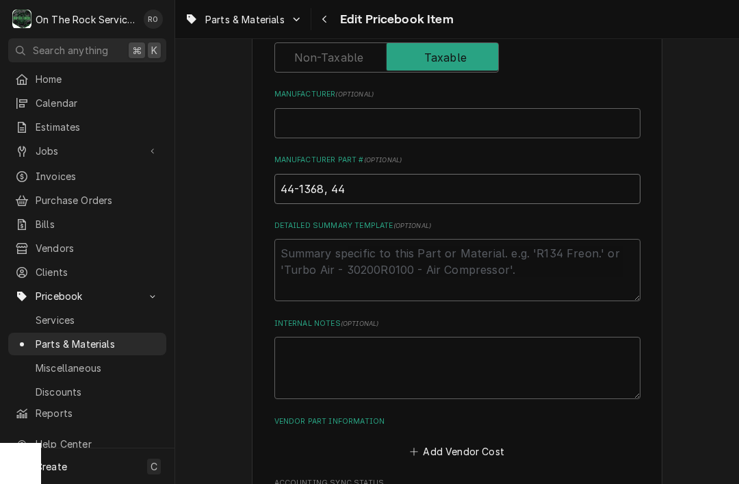
type input "44-1368, 441"
type textarea "x"
type input "44-1368, 4413"
type textarea "x"
type input "44-1368, 44136"
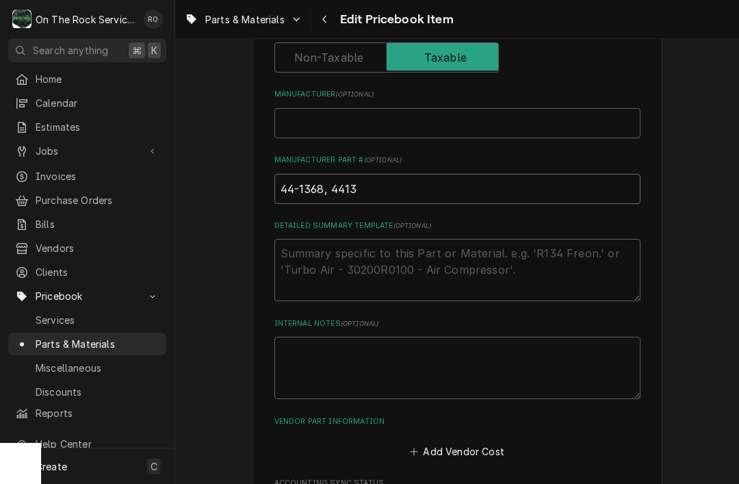
type textarea "x"
type input "44-1368, 441368"
type textarea "x"
type input "44-1368, 441368,"
type textarea "x"
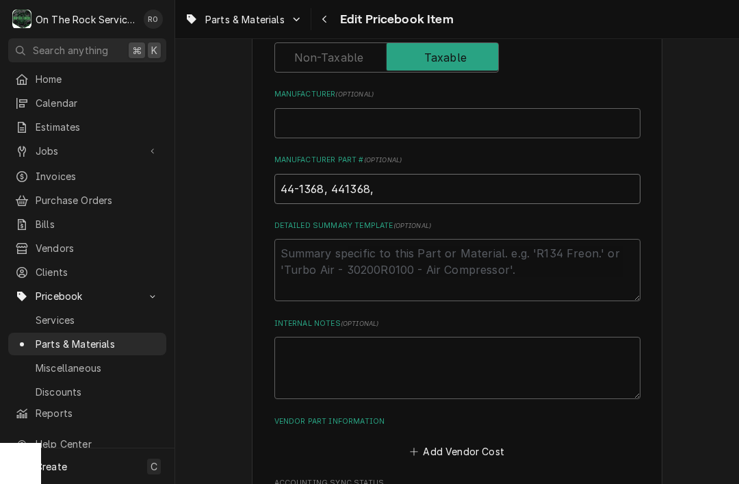
type input "44-1368, 441368,"
type textarea "x"
type input "44-1368, 441368, 4"
type textarea "x"
type input "44-1368, 441368, 40"
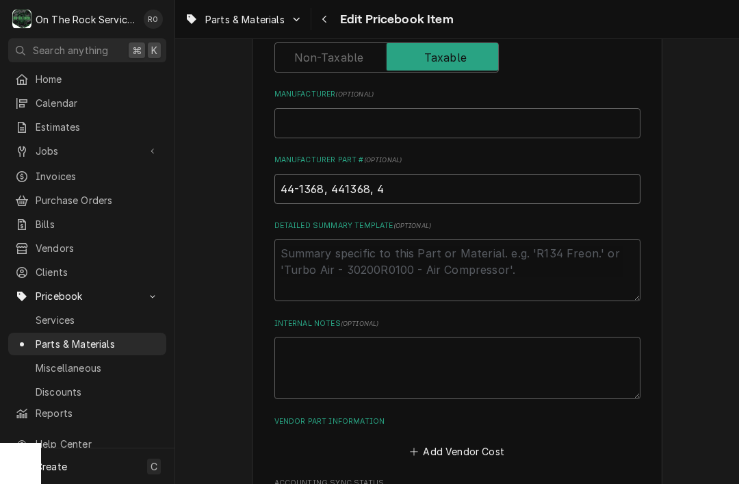
type textarea "x"
type input "44-1368, 441368, 401"
type textarea "x"
type input "44-1368, 441368, 4011"
type textarea "x"
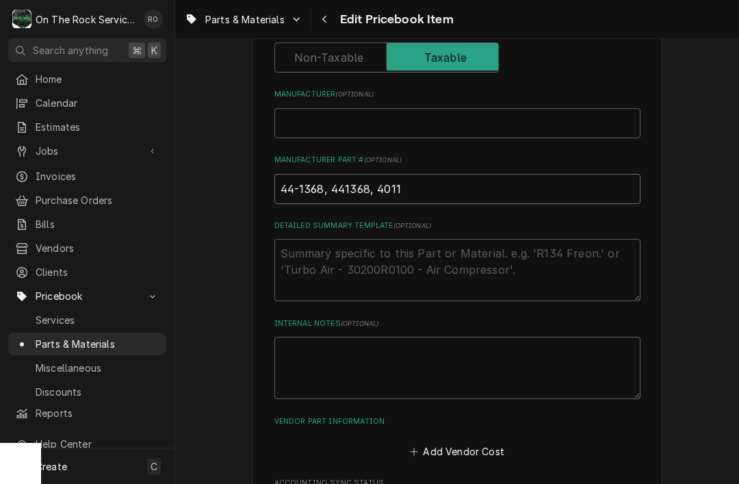
type input "44-1368, 441368, 40112"
type textarea "x"
type input "44-1368, 441368, 401121"
type textarea "x"
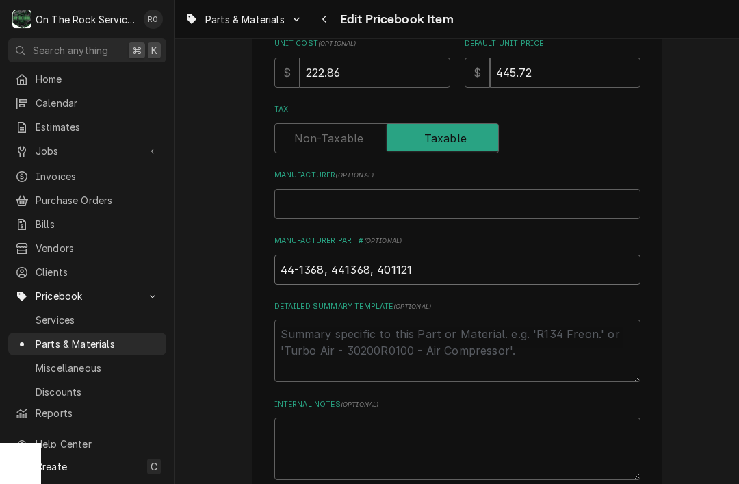
scroll to position [421, 0]
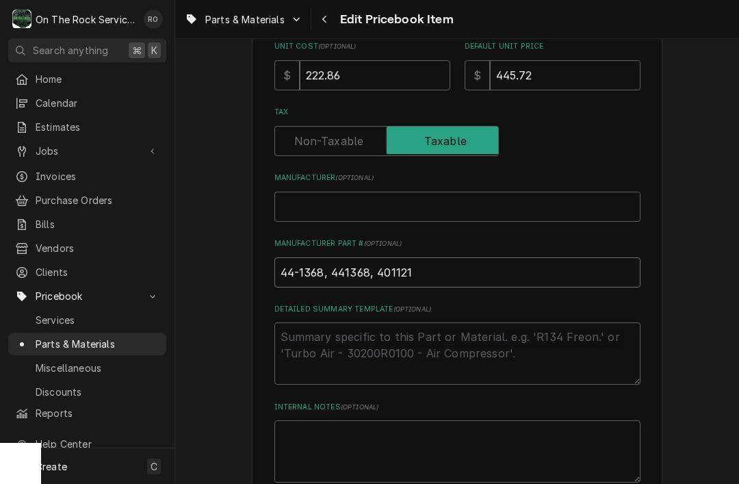
type input "44-1368, 441368, 401121"
click at [503, 195] on input "Manufacturer ( optional )" at bounding box center [457, 207] width 366 height 30
type input "V"
type textarea "x"
type input "Vo"
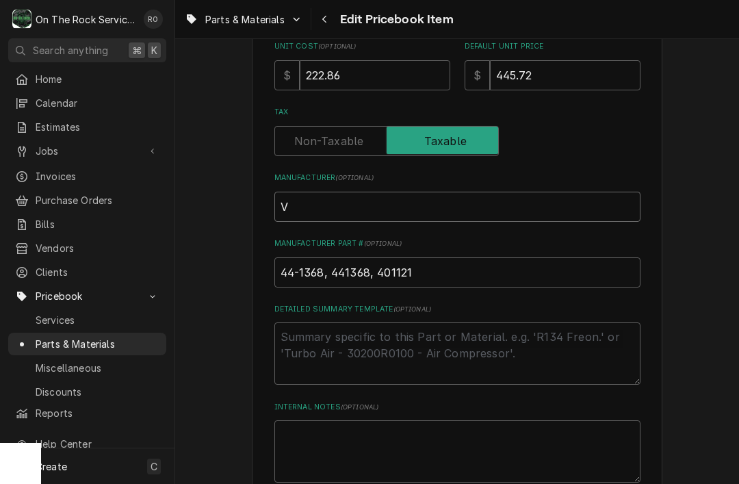
type textarea "x"
type input "Vol"
type textarea "x"
type input "[PERSON_NAME]"
type textarea "x"
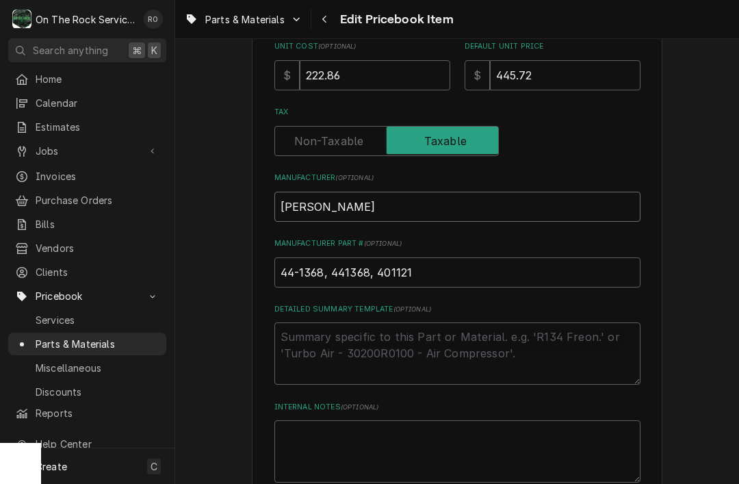
type input "Vollr"
type textarea "x"
type input "Vollra"
type textarea "x"
type input "Vollrat"
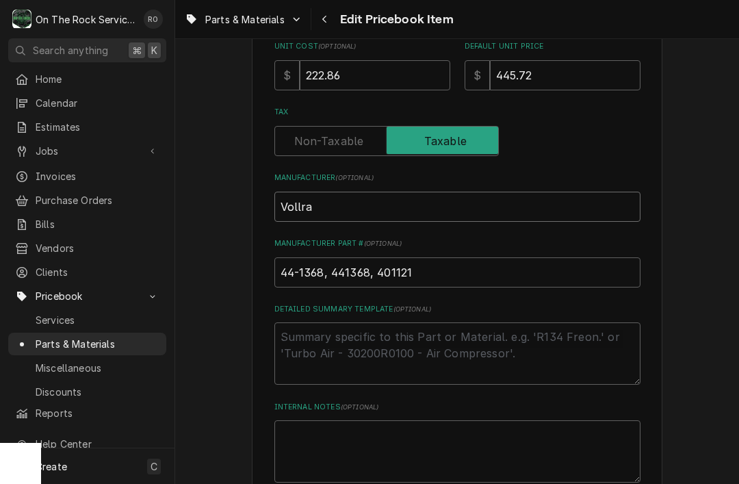
type textarea "x"
type input "Vollrath"
type textarea "x"
type input "Vollrath,"
type textarea "x"
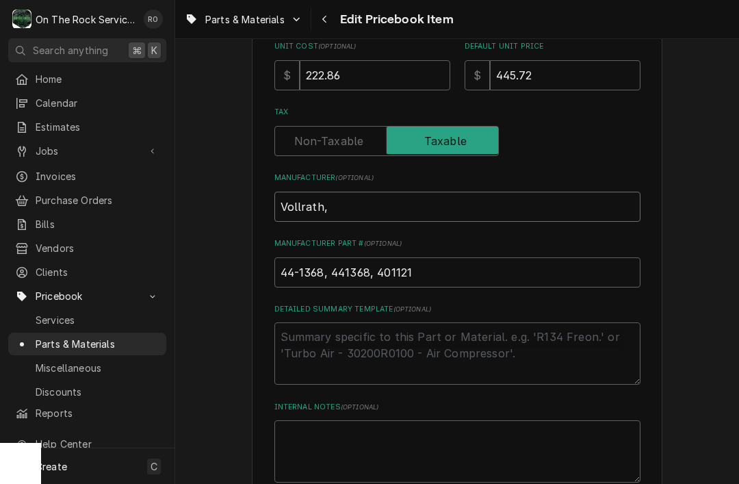
type input "Vollrath,"
type textarea "x"
type input "Vollrath, M"
type textarea "x"
type input "Vollrath, Ma"
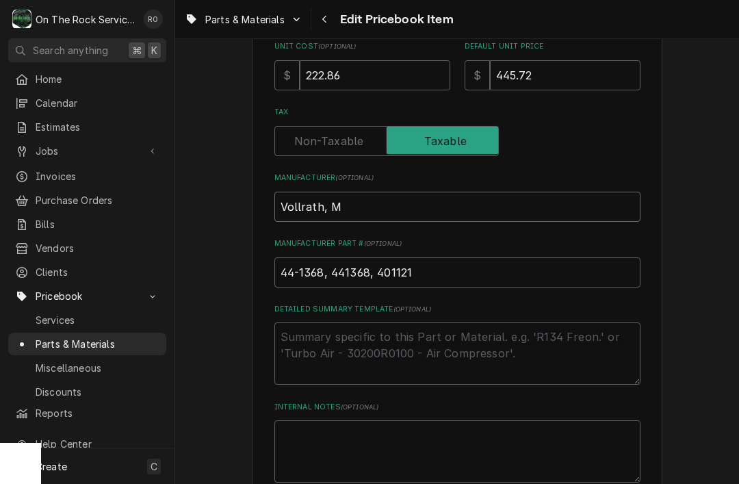
type textarea "x"
type input "Vollrath, Mav"
type textarea "x"
type input "Vollrath, Mavr"
type textarea "x"
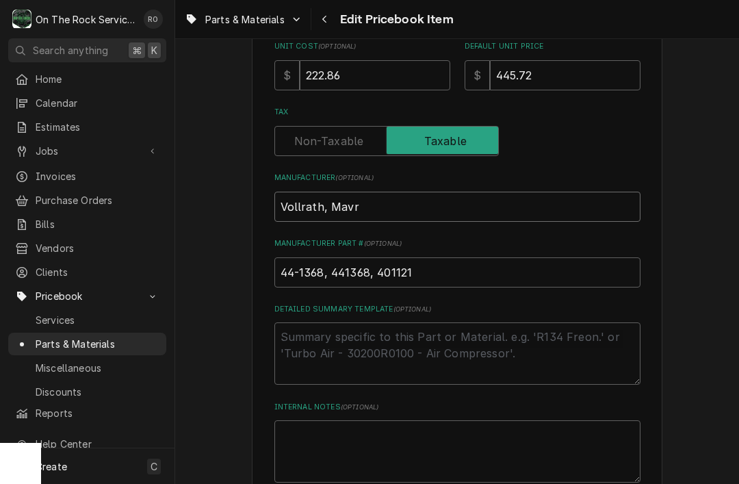
type input "Vollrath, Mavri"
type textarea "x"
type input "Vollrath, Mavrik"
type textarea "x"
type input "Vollrath, Mavrik,"
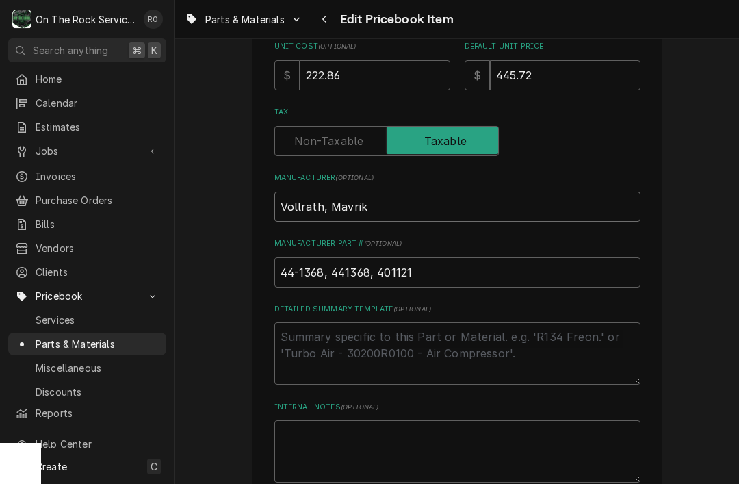
type textarea "x"
type input "Vollrath, Mavrik,"
type textarea "x"
type input "Vollrath, Mavrik, V"
type textarea "x"
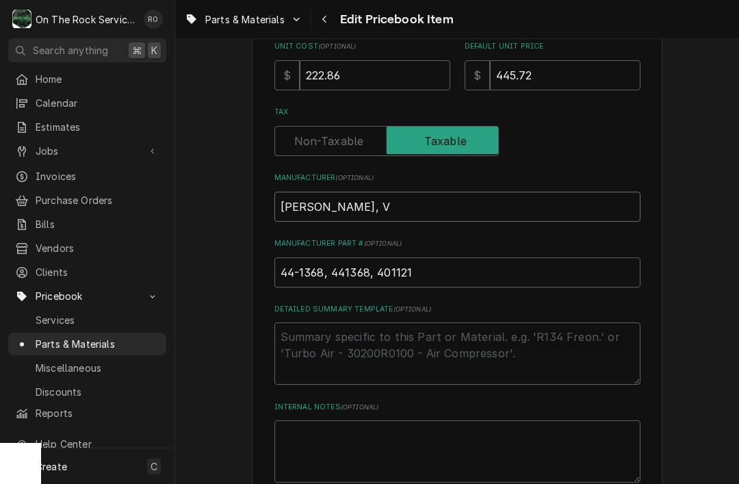
type input "Vollrath, Mavrik, Va"
type textarea "x"
type input "Vollrath, Mavrik, Var"
type textarea "x"
type input "Vollrath, Mavrik, Varo"
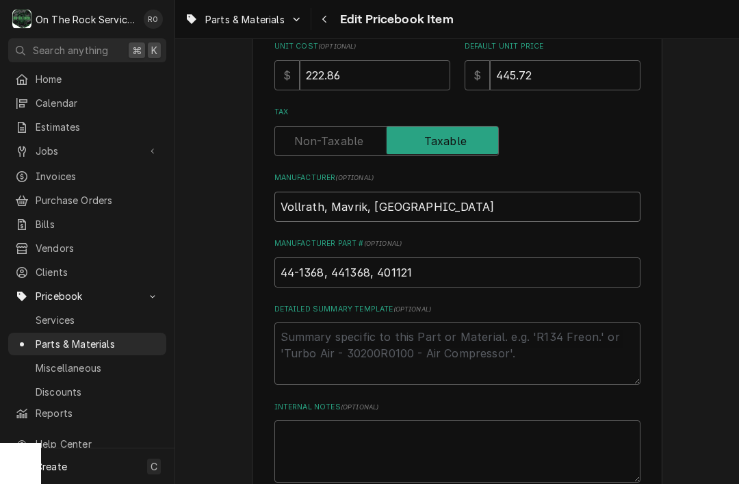
type textarea "x"
type input "Vollrath, Mavrik, Varou"
type textarea "x"
type input "Vollrath, Mavrik, Varous"
type textarea "x"
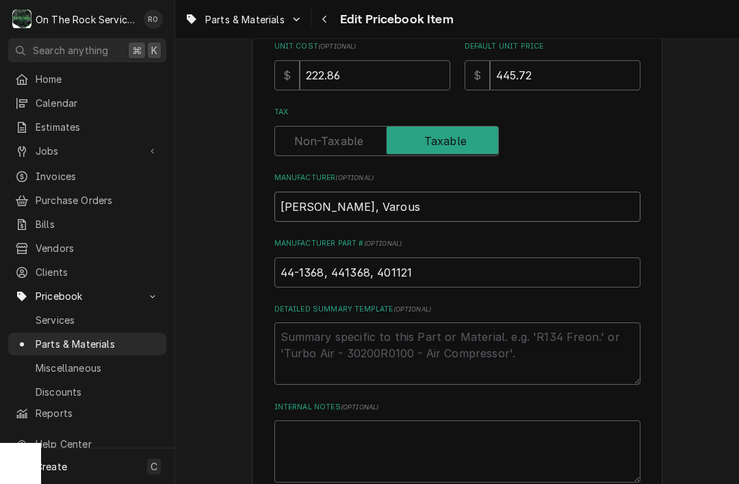
type input "Vollrath, Mavrik, Varous"
type textarea "x"
type input "Vollrath, Mavrik, Varous"
type textarea "x"
type input "Vollrath, Mavrik, Varou"
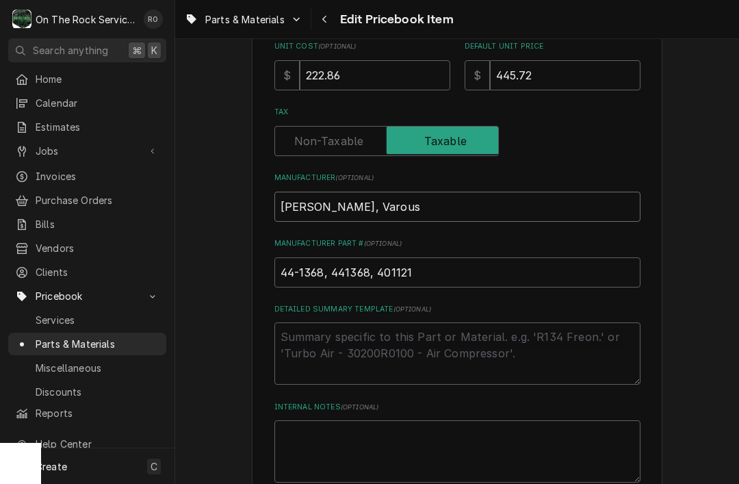
type textarea "x"
type input "Vollrath, Mavrik, Varo"
type textarea "x"
type input "Vollrath, Mavrik, Var"
type textarea "x"
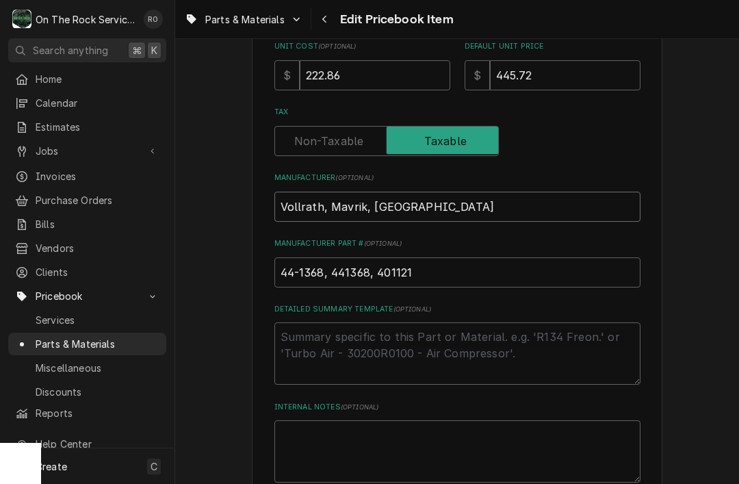
type input "Vollrath, Mavrik, Vari"
type textarea "x"
type input "Vollrath, Mavrik, Vario"
type textarea "x"
type input "Vollrath, Mavrik, Variou"
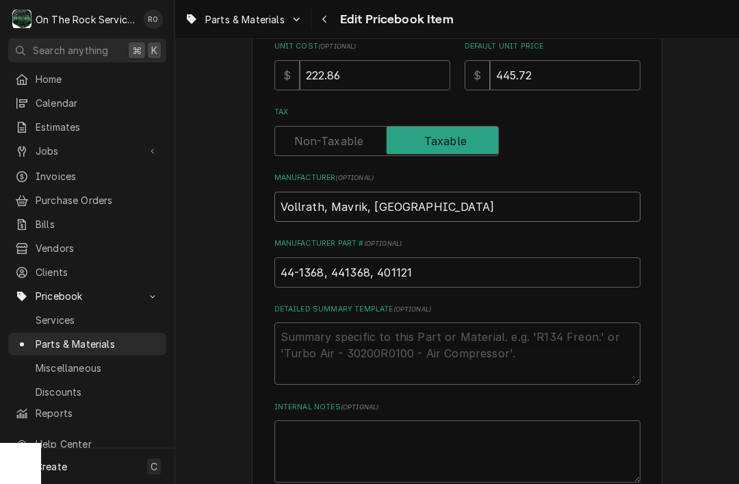
type textarea "x"
type input "Vollrath, Mavrik, Various"
type textarea "x"
type input "Vollrath, Mavrik, Various"
type textarea "x"
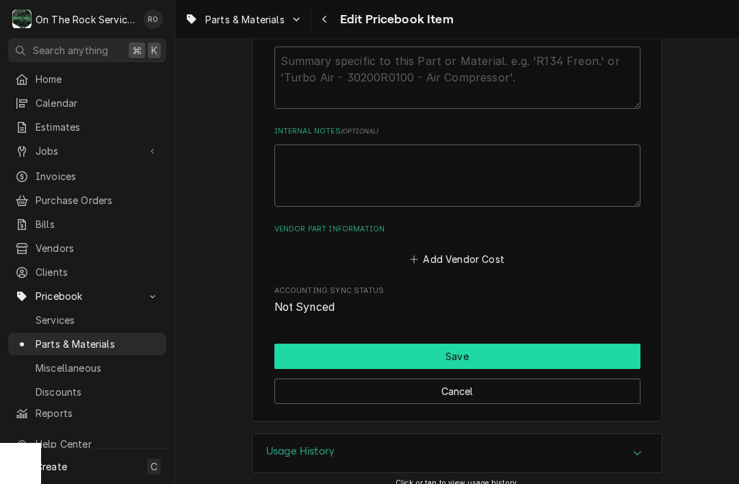
type input "Vollrath, Mavrik, Various"
click at [609, 343] on button "Save" at bounding box center [457, 355] width 366 height 25
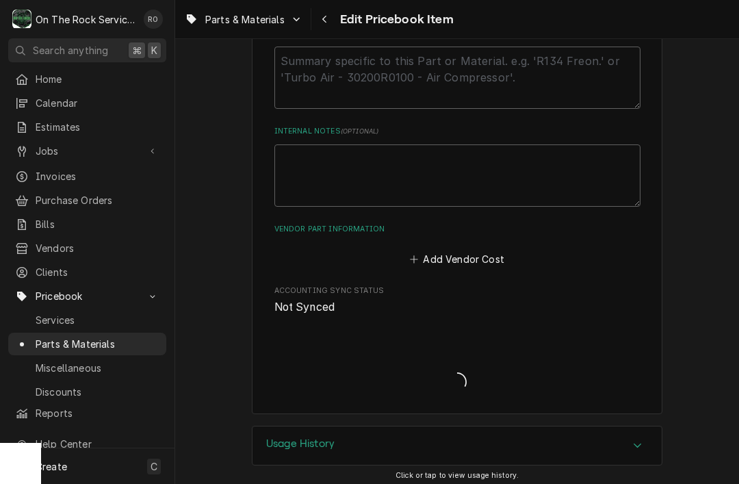
scroll to position [688, 0]
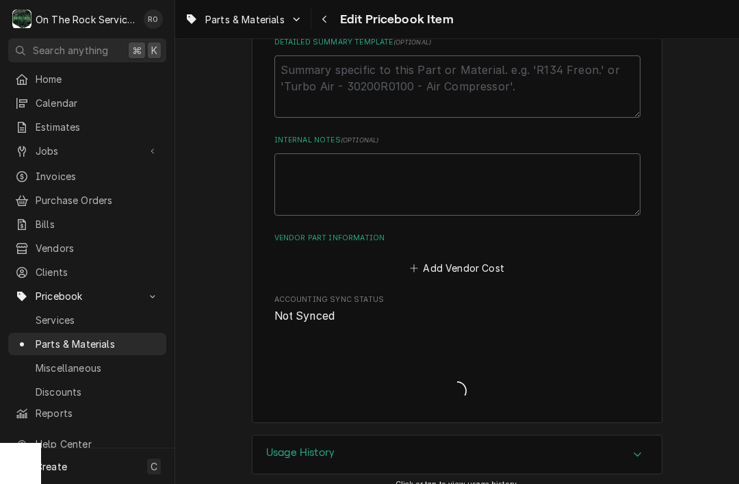
type textarea "x"
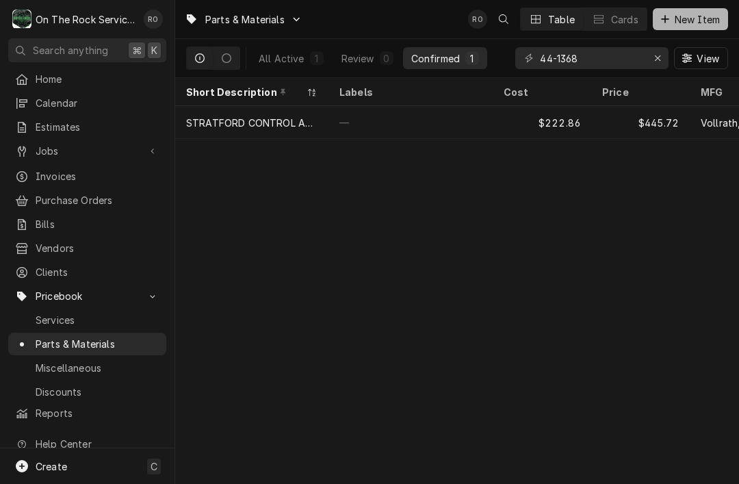
click at [700, 20] on span "New Item" at bounding box center [697, 19] width 51 height 14
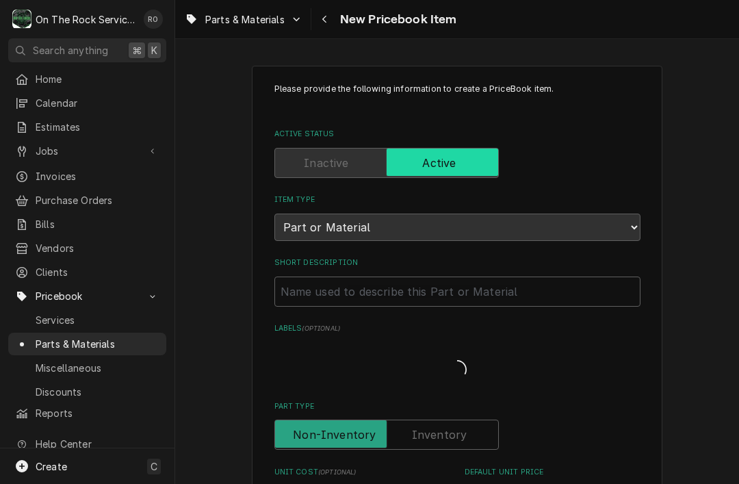
type textarea "x"
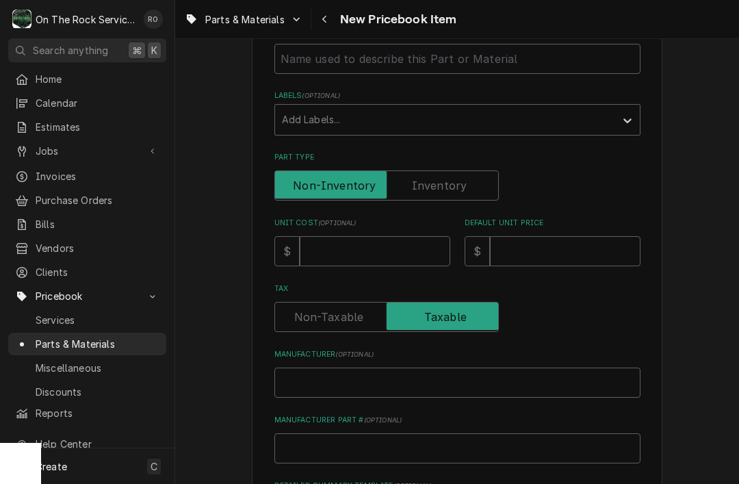
scroll to position [233, 0]
click at [411, 373] on input "Manufacturer ( optional )" at bounding box center [457, 382] width 366 height 30
type input "V"
type textarea "x"
type input "Vo"
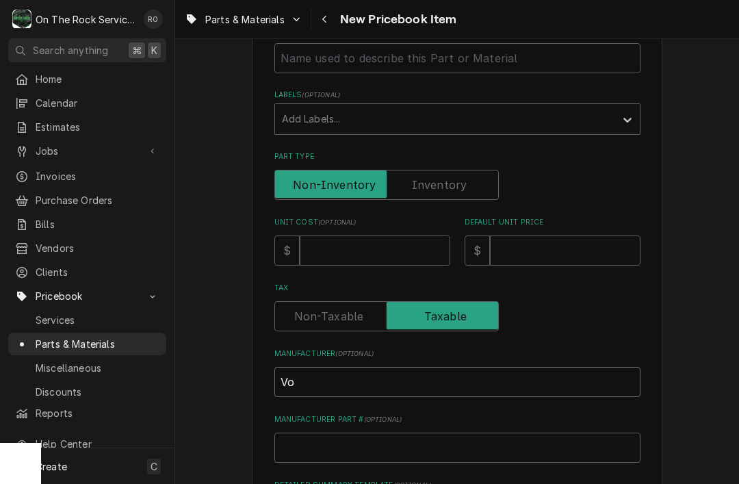
type textarea "x"
type input "Vol"
type textarea "x"
type input "[PERSON_NAME]"
type textarea "x"
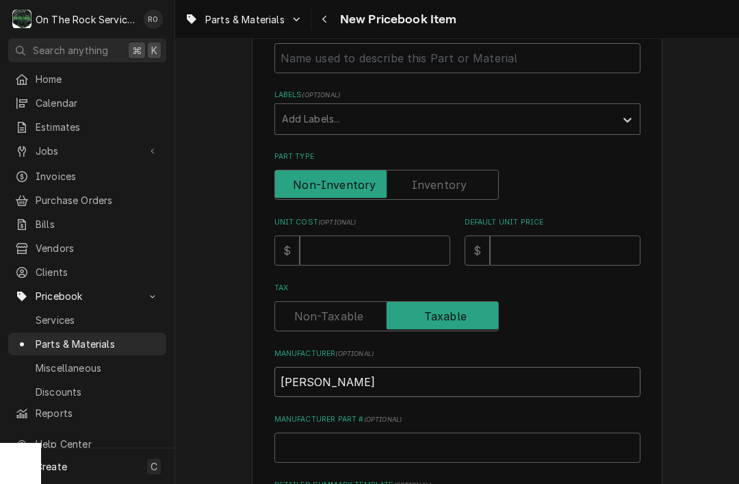
type input "Vollr"
type textarea "x"
type input "Vollra"
type textarea "x"
type input "Vollraq"
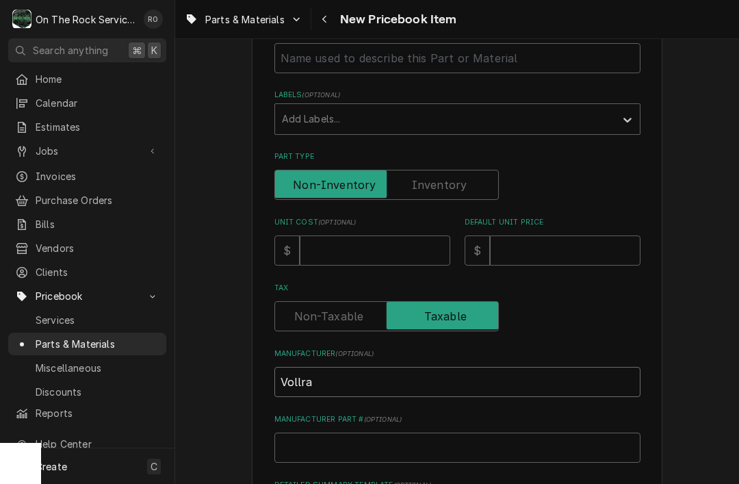
type textarea "x"
type input "Vollraqt"
type textarea "x"
type input "Vollraq"
type textarea "x"
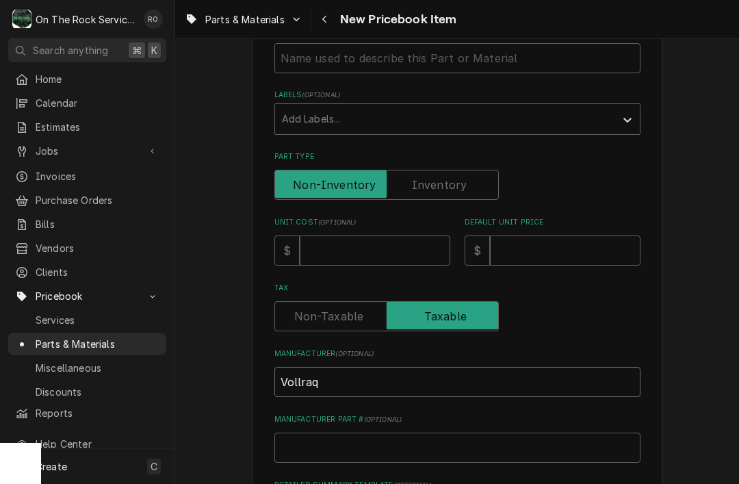
type input "Vollra"
type textarea "x"
type input "Vollrat"
type textarea "x"
type input "Vollrath"
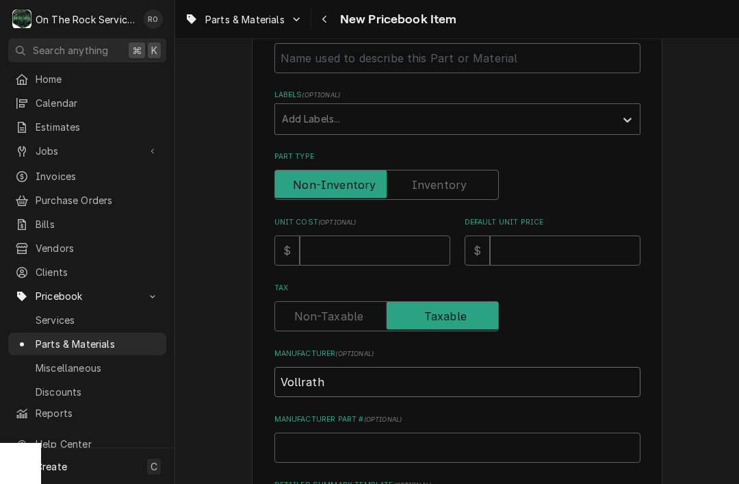
type textarea "x"
type input "Vollrath"
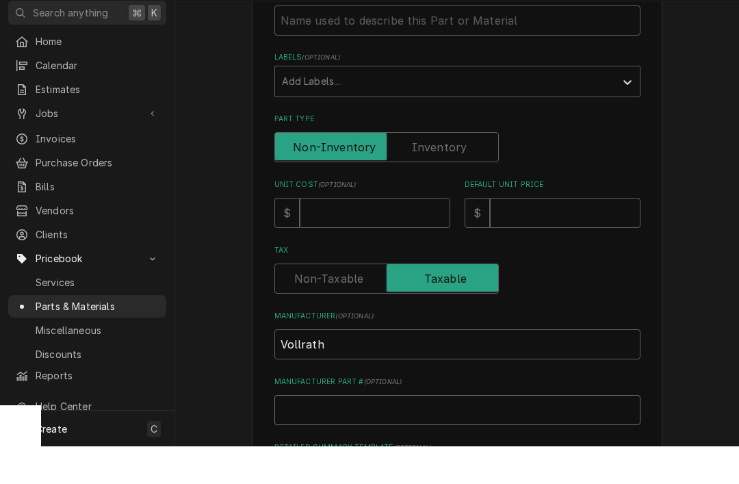
type input "5"
type textarea "x"
type input "59"
type textarea "x"
type input "598"
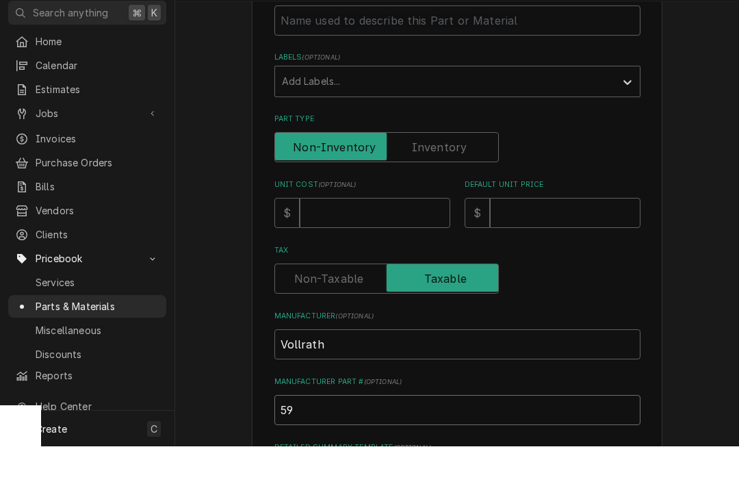
type textarea "x"
type input "5989"
type textarea "x"
type input "59897"
type textarea "x"
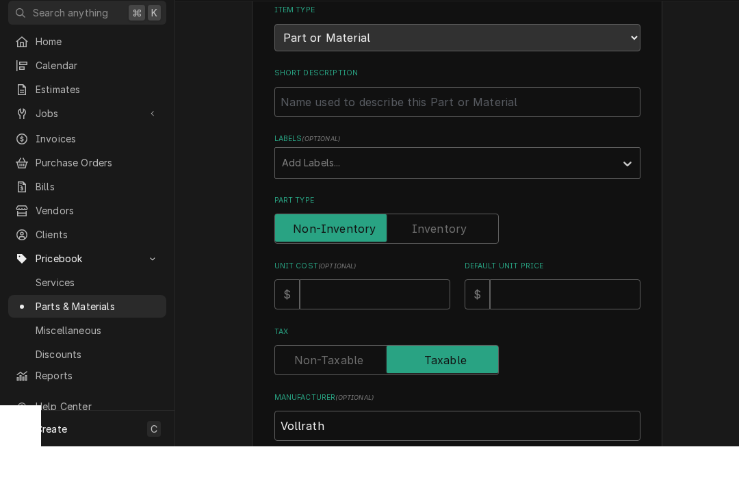
scroll to position [141, 0]
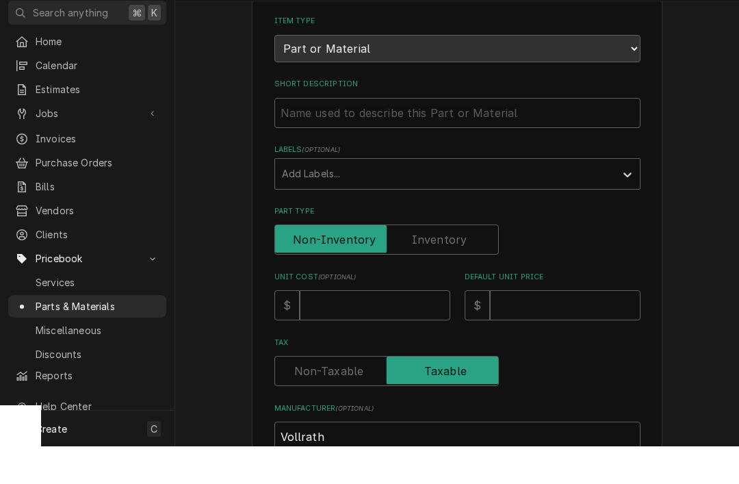
type input "59897"
click at [378, 328] on input "Unit Cost ( optional )" at bounding box center [375, 343] width 150 height 30
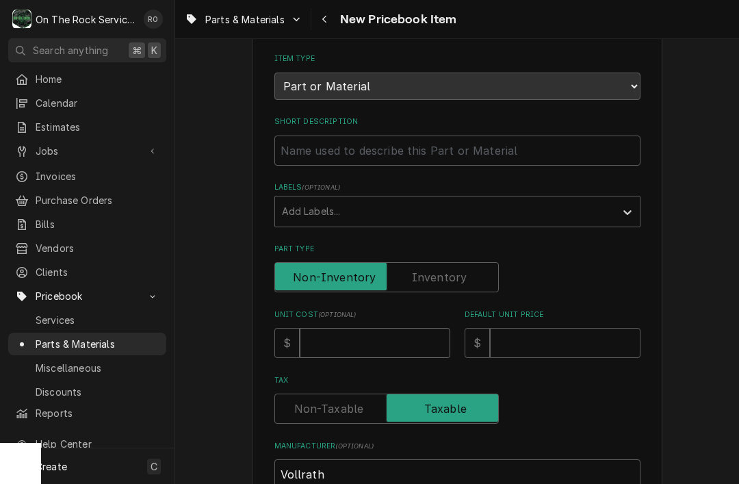
type input "1"
type textarea "x"
type input "13"
type textarea "x"
type input "137"
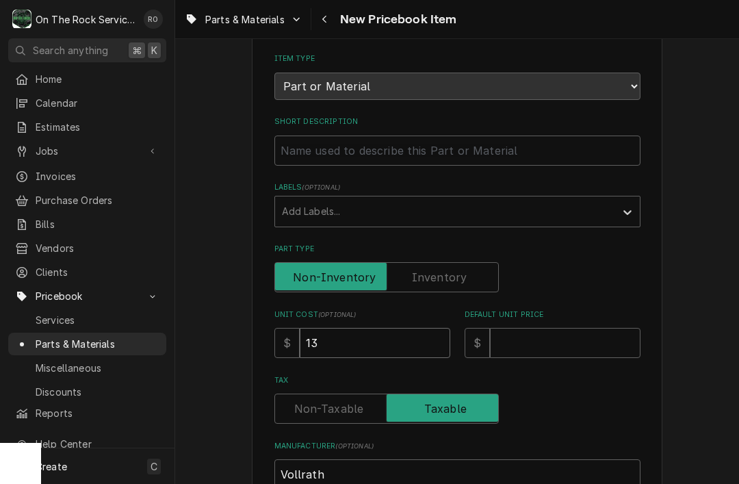
type textarea "x"
type input "137.1"
type textarea "x"
type input "137.13"
type textarea "x"
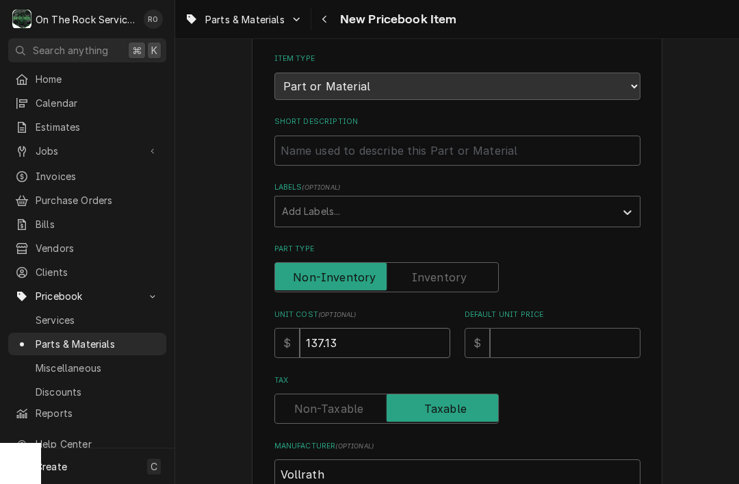
type input "137.13"
type input "21"
type textarea "x"
type input "219"
type textarea "x"
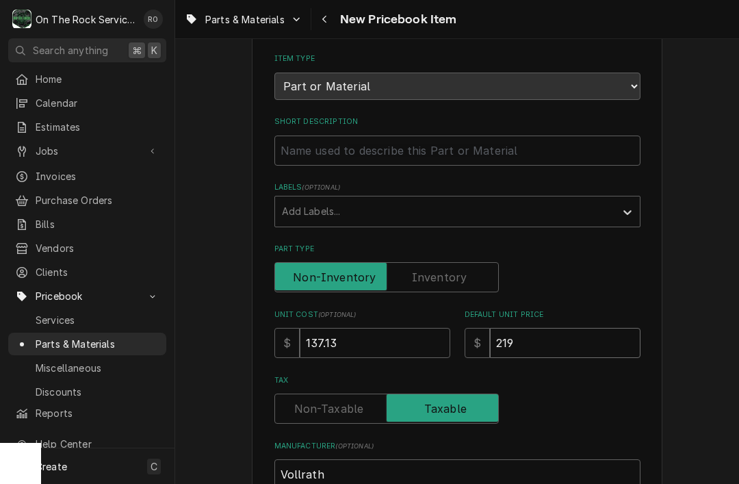
type input "219.4"
type textarea "x"
type input "219.41"
type textarea "x"
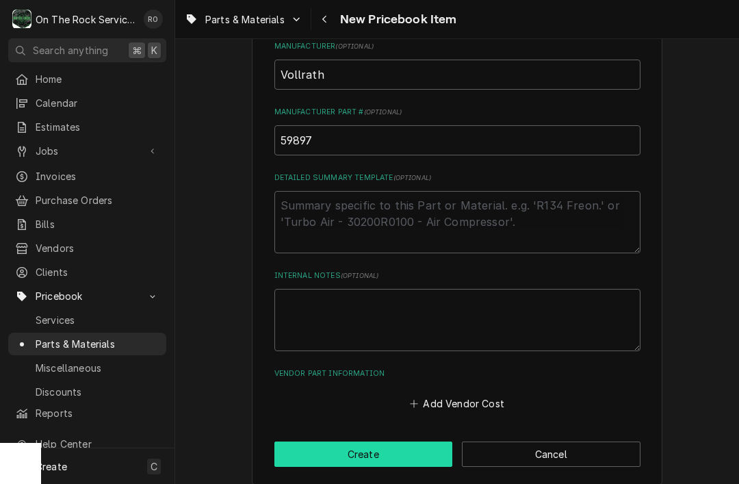
type input "219.41"
click at [434, 441] on button "Create" at bounding box center [363, 453] width 179 height 25
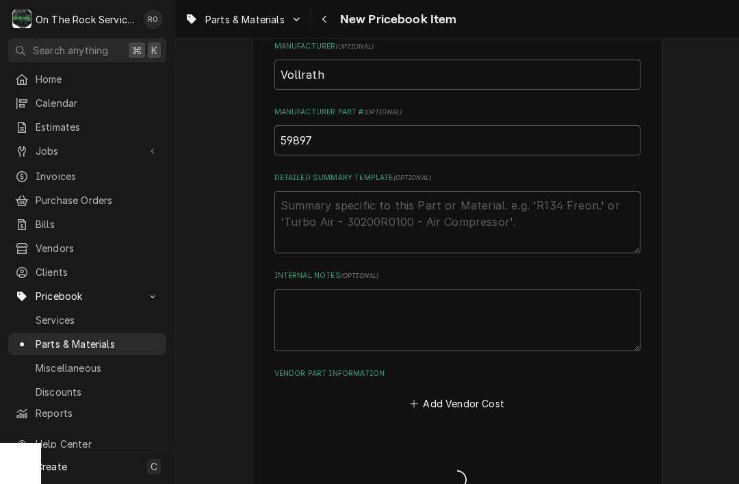
type textarea "x"
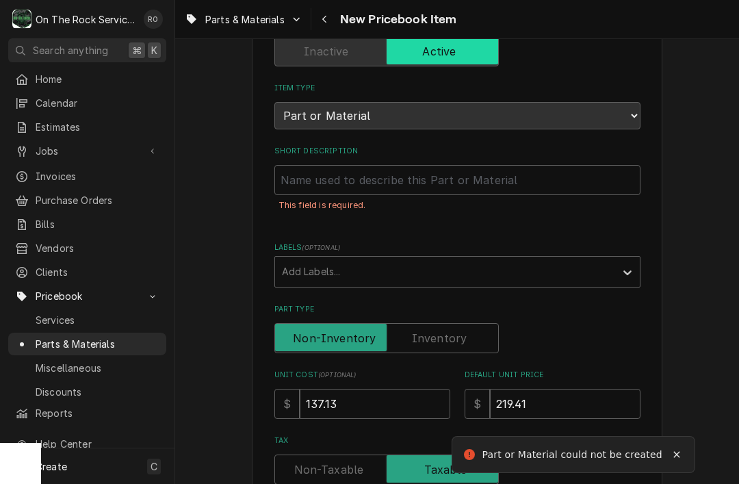
scroll to position [112, 0]
click at [499, 168] on input "Short Description" at bounding box center [457, 179] width 366 height 30
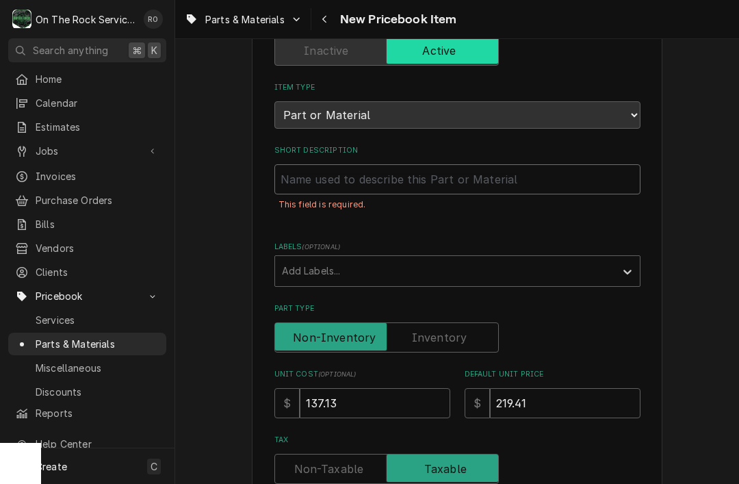
click at [413, 169] on input "Short Description" at bounding box center [457, 179] width 366 height 30
paste input "VOLLRATH - HEAT ELEMENTS 19-3/8208V 700W - 2 PACK"
type input "VOLLRATH - HEAT ELEMENTS 19-3/8208V 700W - 2 PACK"
type textarea "x"
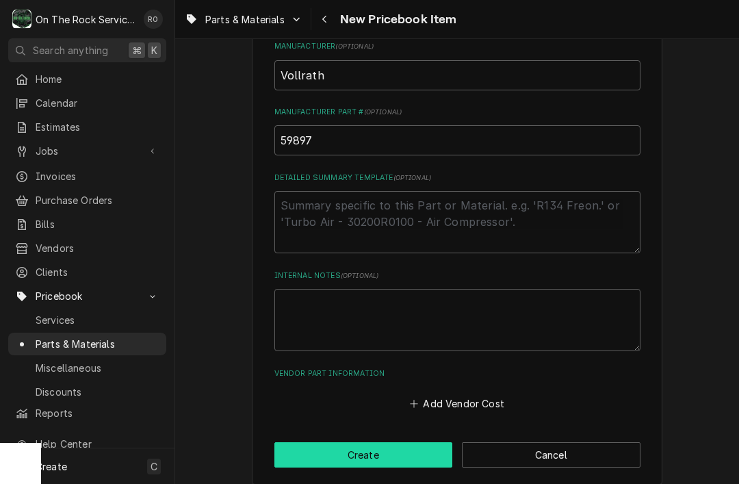
type input "VOLLRATH - HEAT ELEMENTS 19-3/8208V 700W - 2 PACK"
click at [426, 442] on button "Create" at bounding box center [363, 454] width 179 height 25
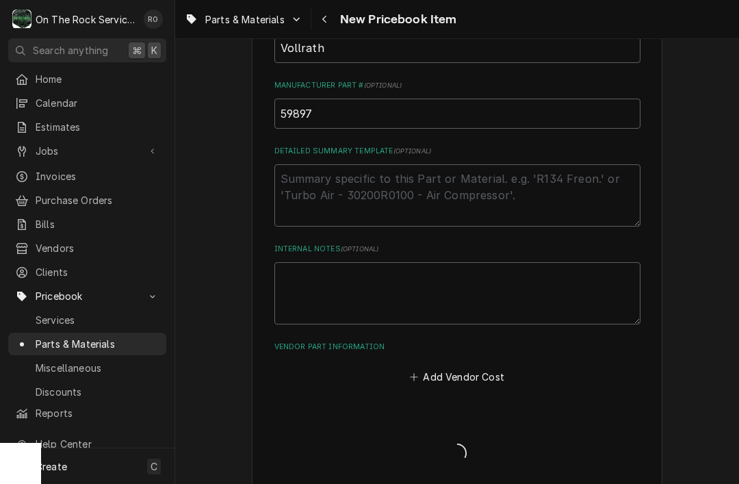
type textarea "x"
